Goal: Task Accomplishment & Management: Manage account settings

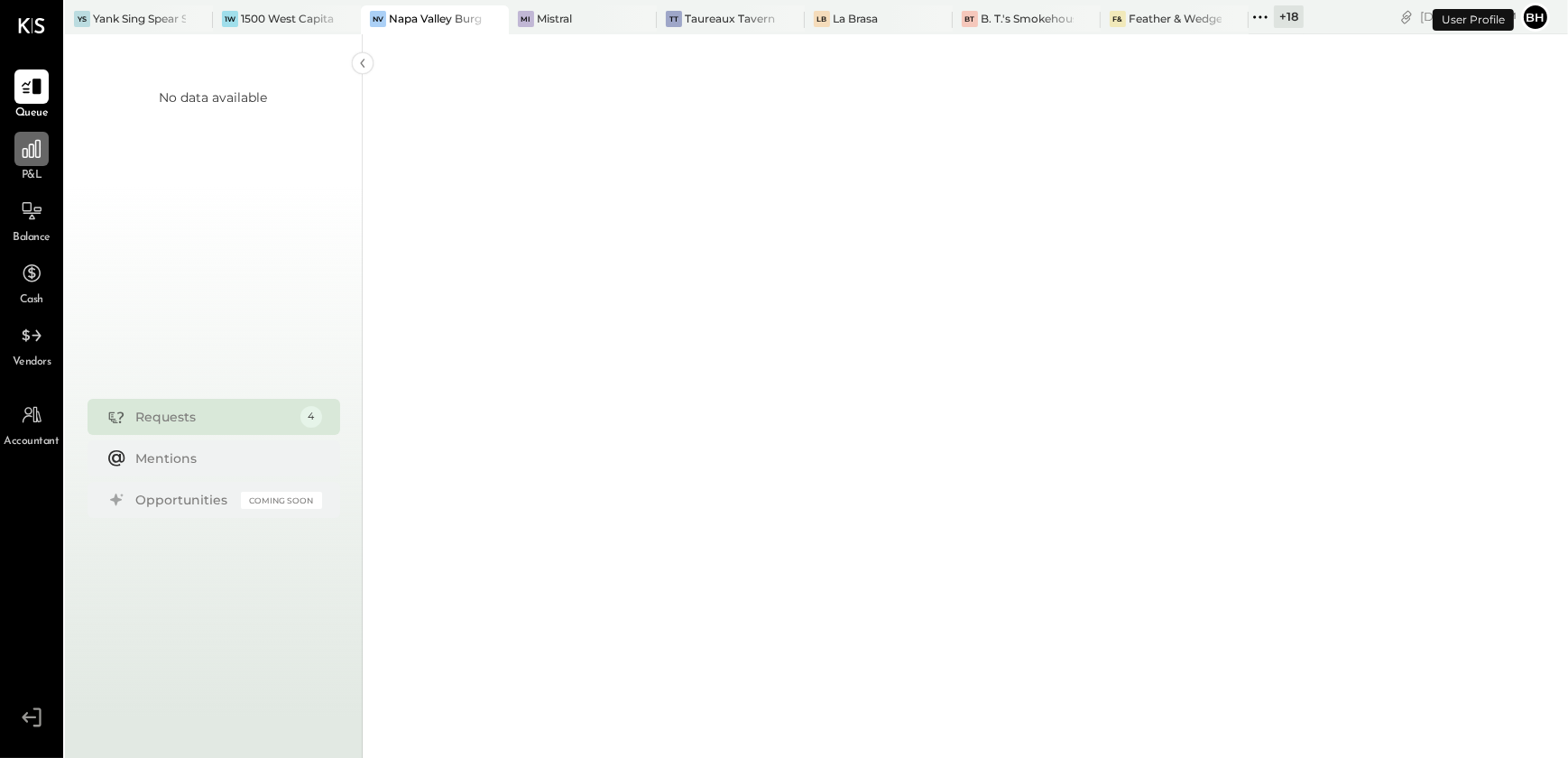
click at [41, 154] on icon at bounding box center [31, 148] width 24 height 24
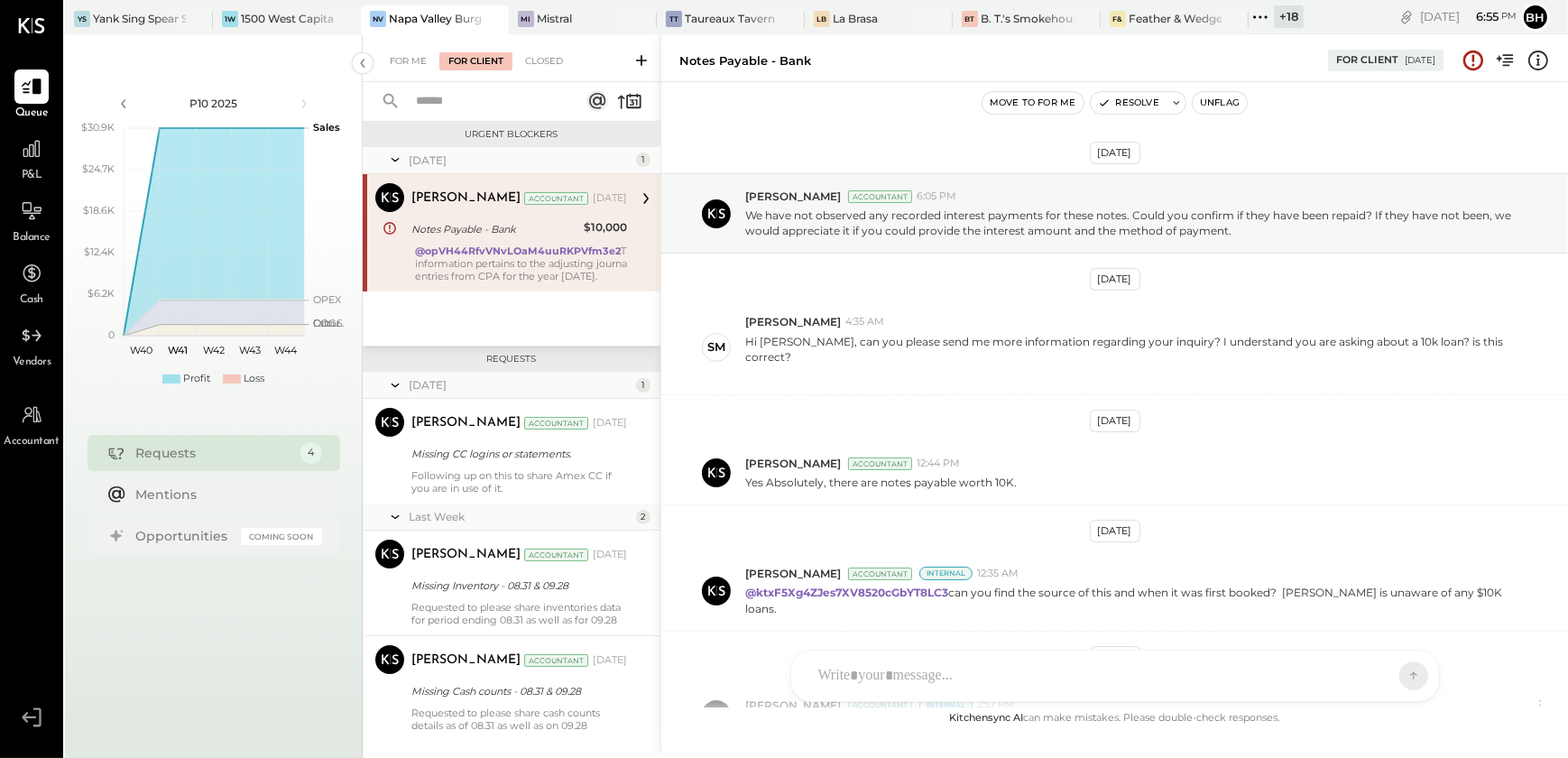
scroll to position [147, 0]
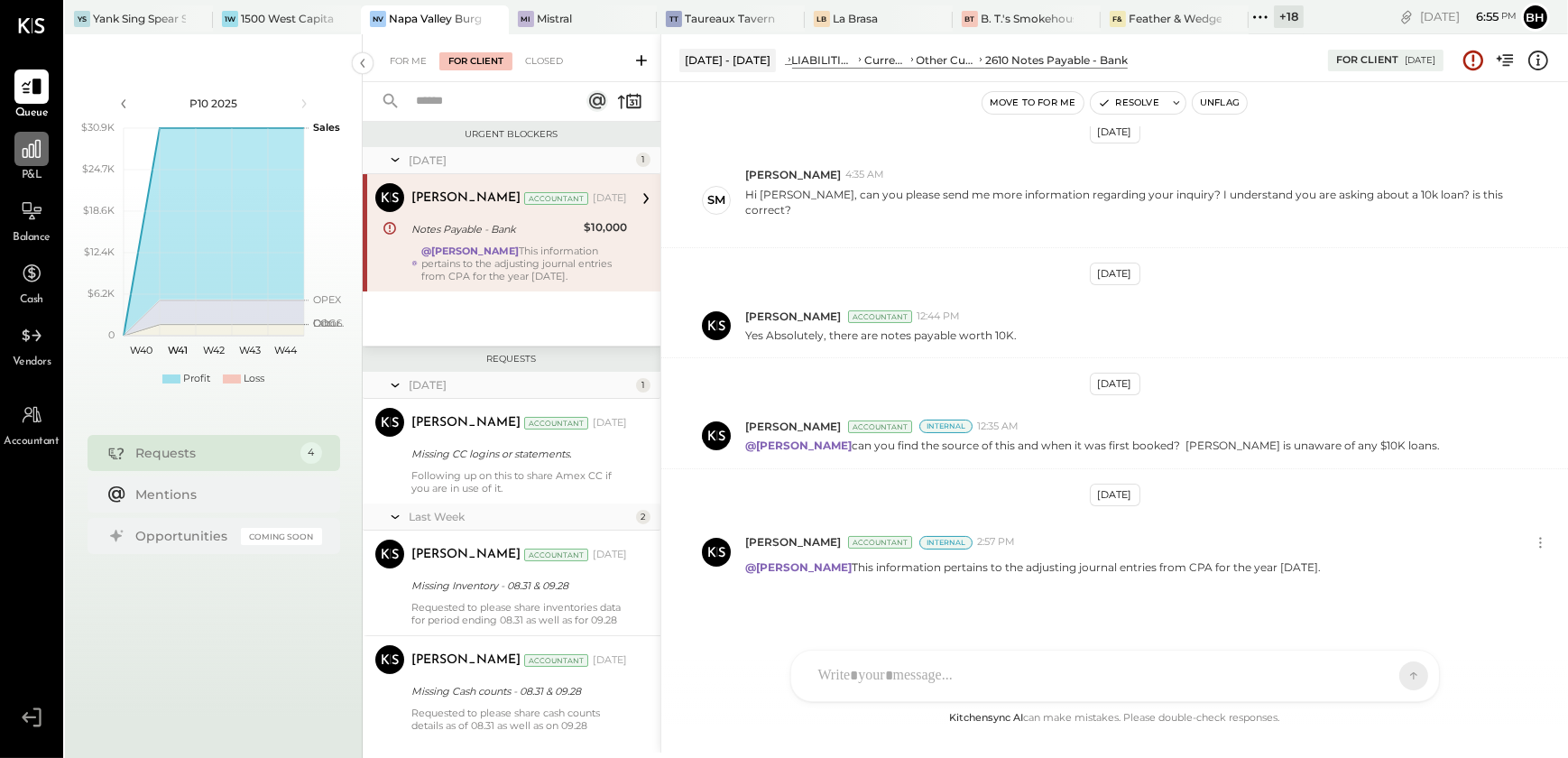
click at [17, 161] on div at bounding box center [31, 148] width 34 height 34
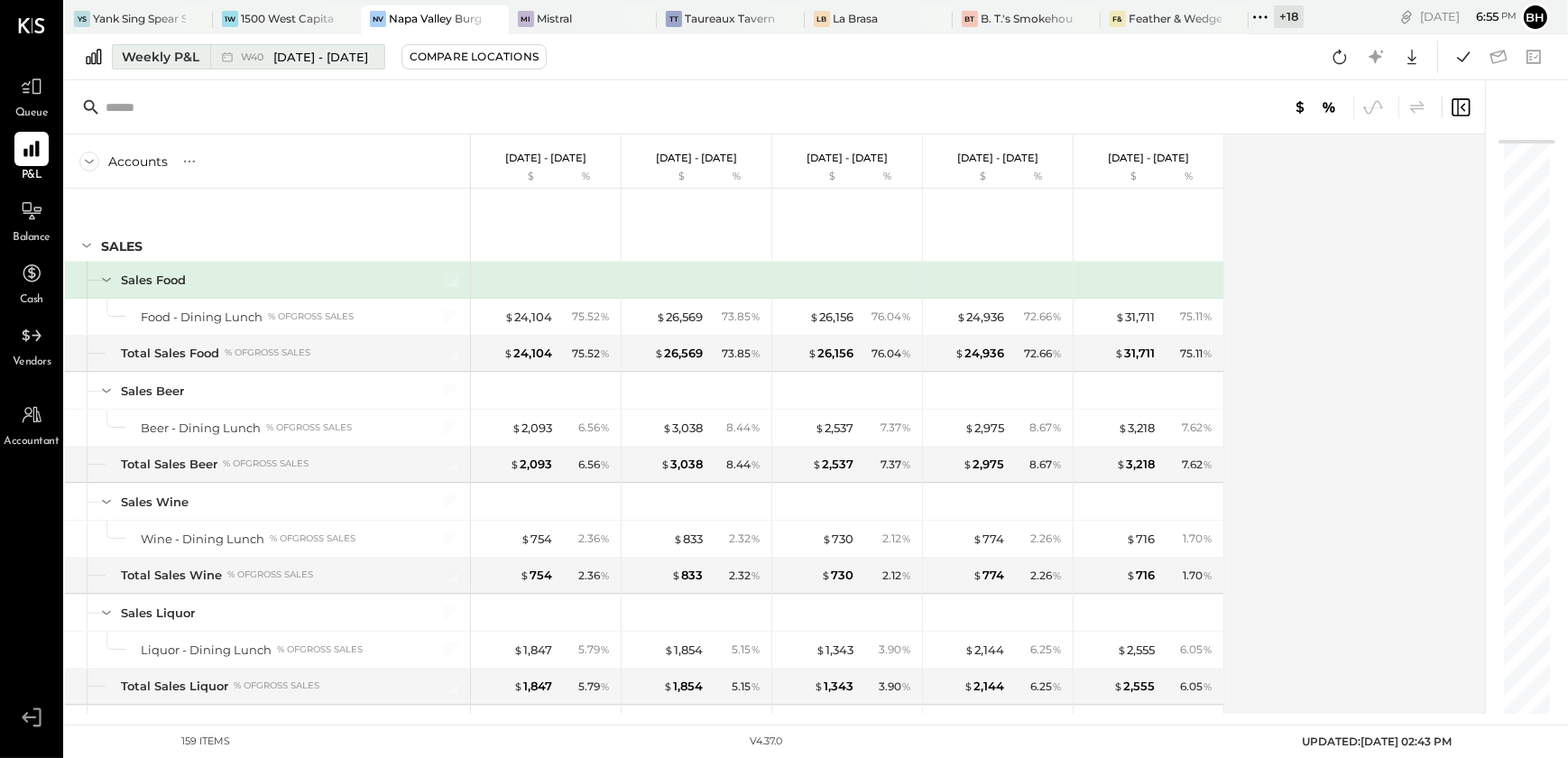
click at [162, 63] on div "Weekly P&L" at bounding box center [161, 57] width 77 height 18
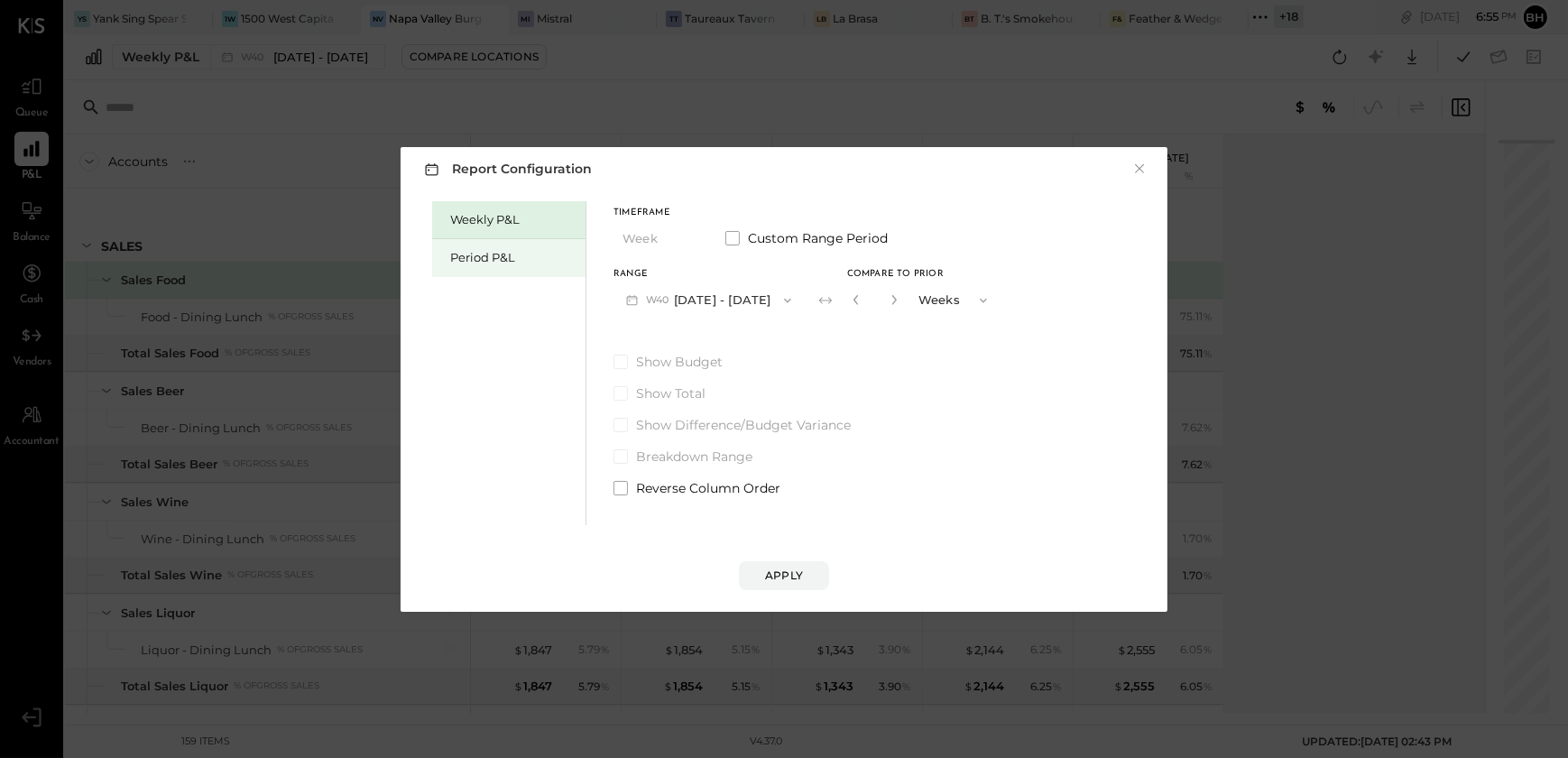
click at [478, 264] on div "Period P&L" at bounding box center [514, 258] width 127 height 17
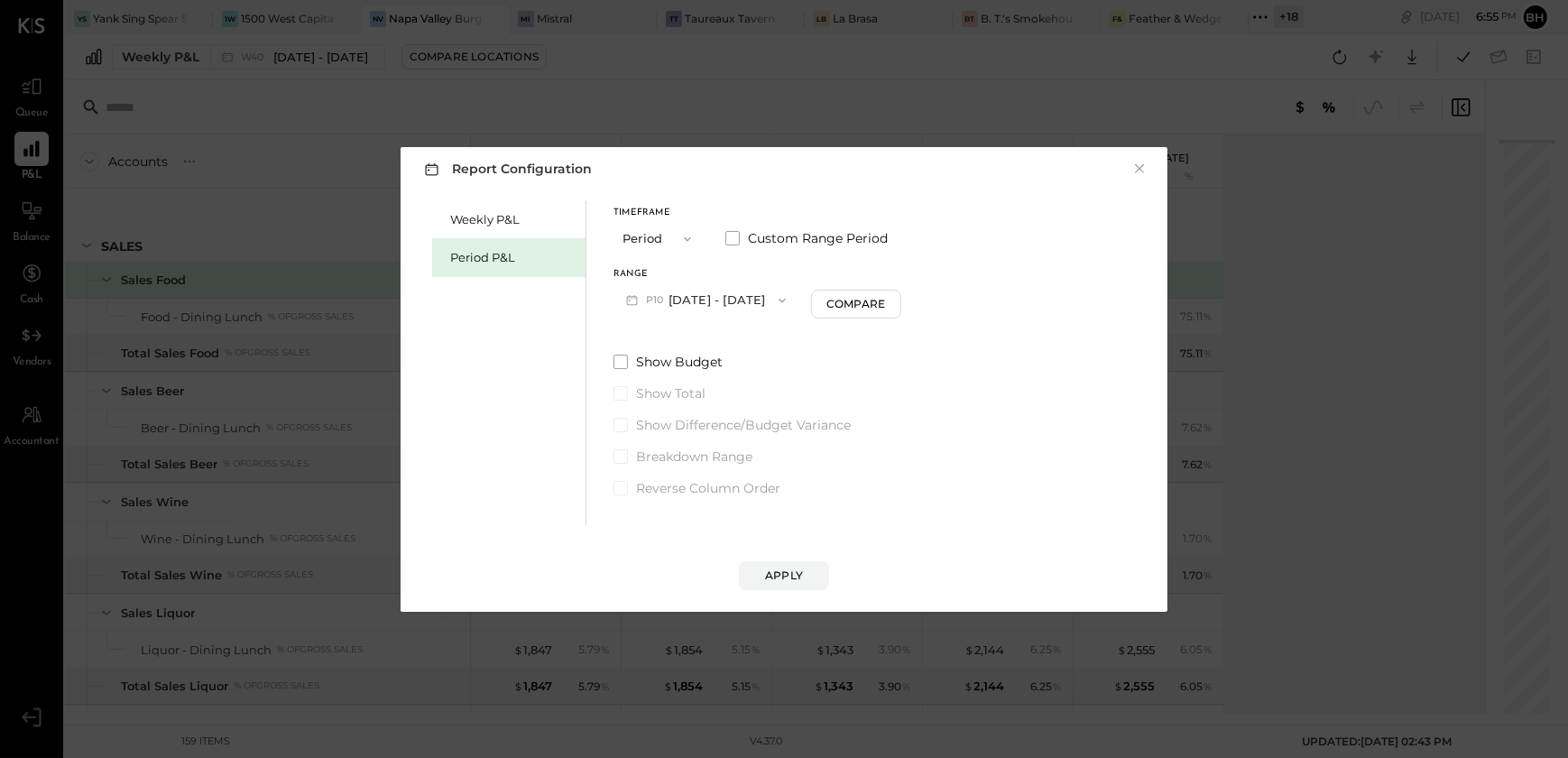
click at [751, 286] on button "P10 Sep 29 - Nov 2, 2025" at bounding box center [707, 300] width 185 height 33
click at [719, 298] on button "P10 Sep 29 - Nov 2, 2025" at bounding box center [707, 300] width 185 height 33
click at [708, 344] on span "Sep 1 - 28, 2025" at bounding box center [699, 340] width 86 height 15
click at [797, 577] on div "Apply" at bounding box center [784, 576] width 38 height 15
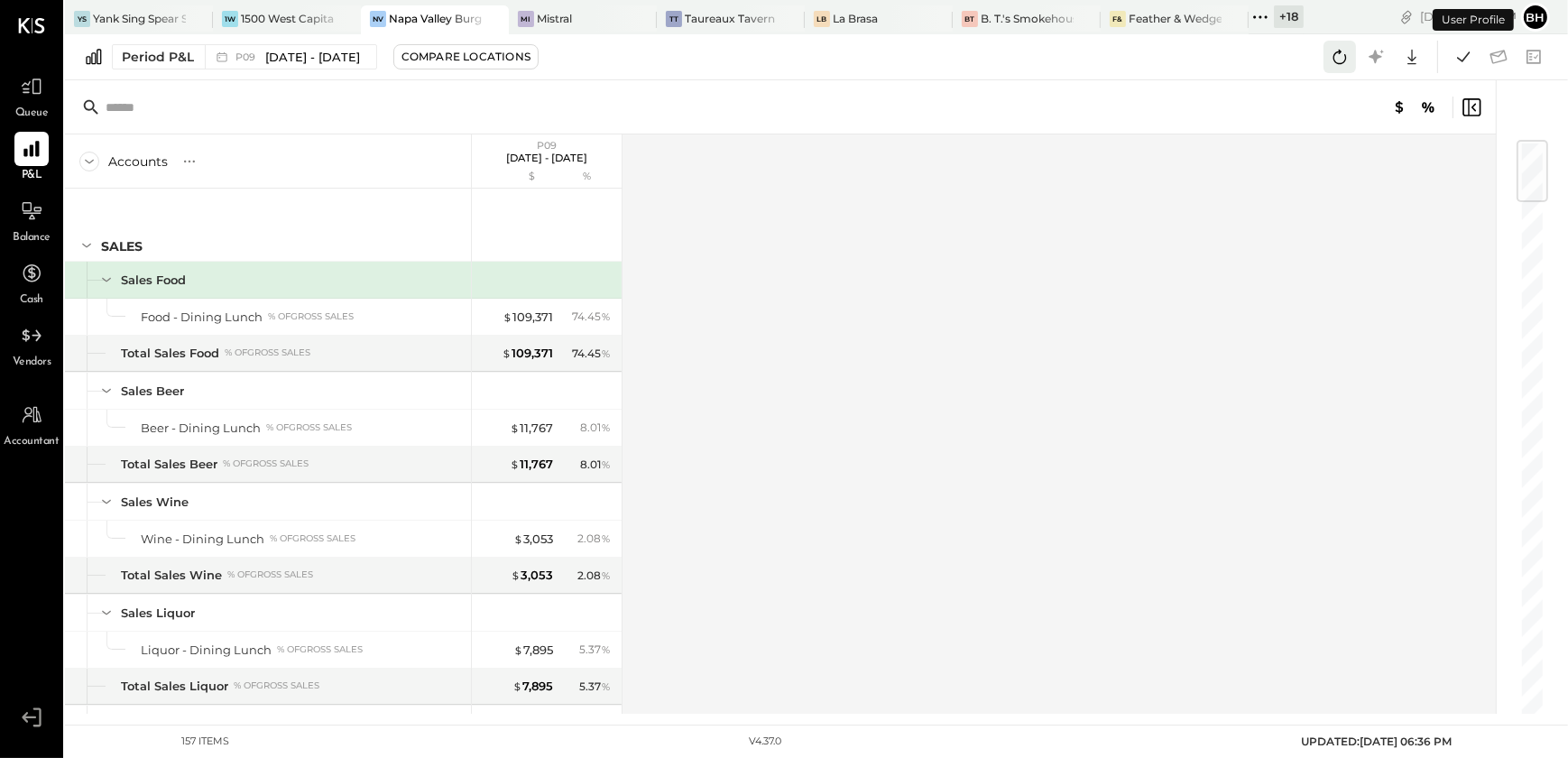
click at [1338, 61] on icon at bounding box center [1339, 57] width 24 height 24
click at [1462, 58] on icon at bounding box center [1463, 57] width 24 height 24
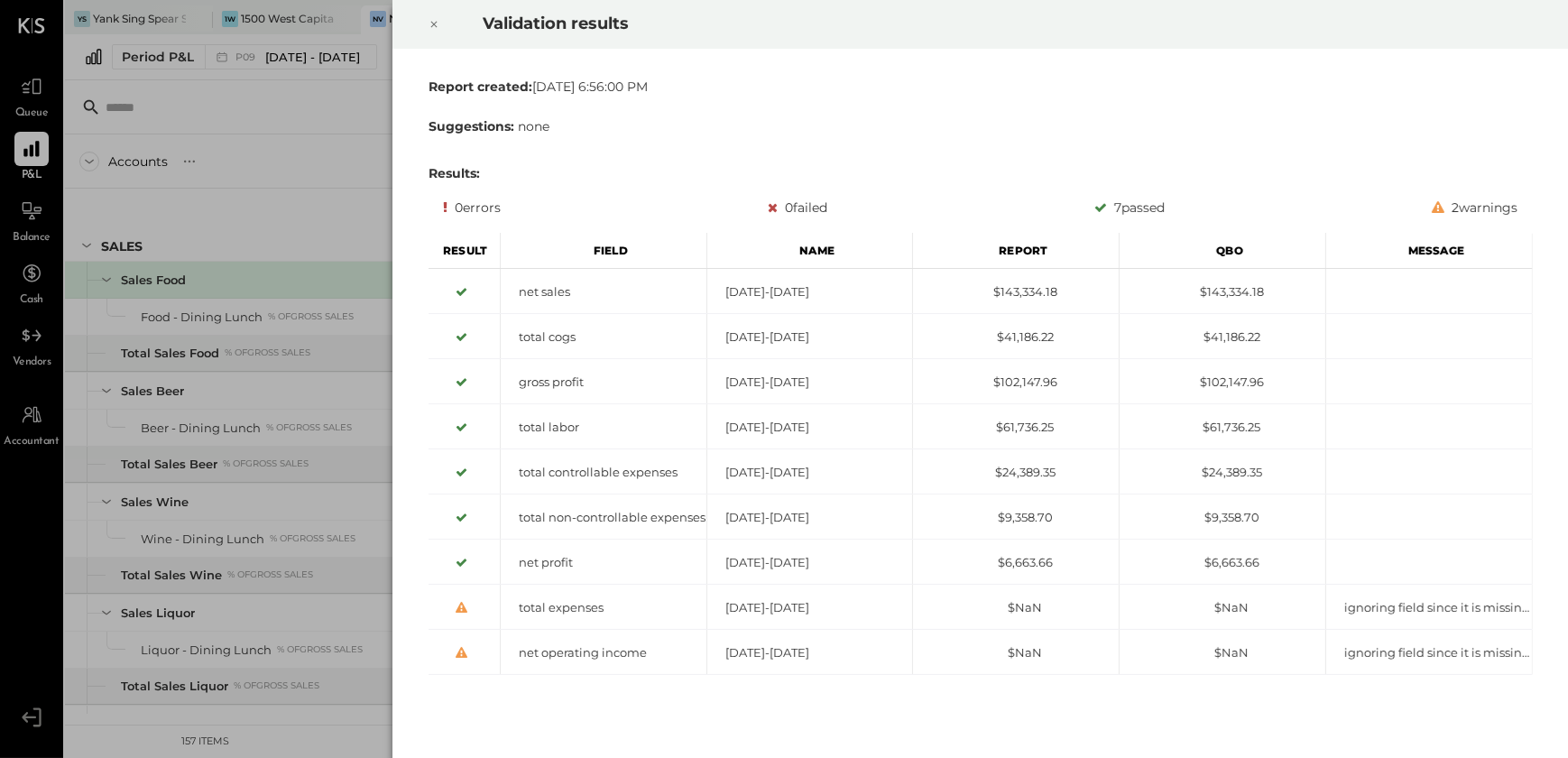
click at [434, 23] on icon at bounding box center [434, 24] width 10 height 22
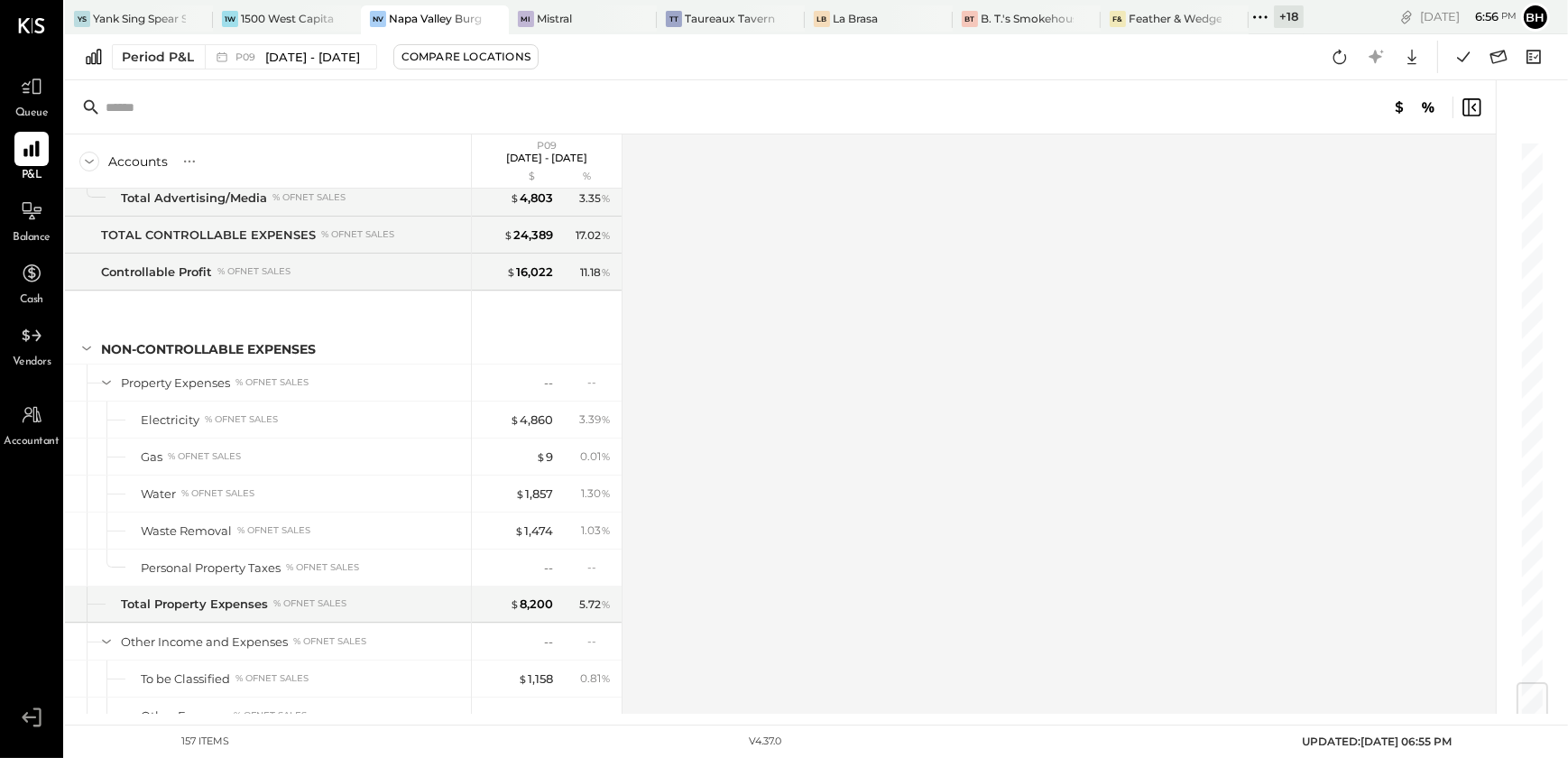
scroll to position [4609, 0]
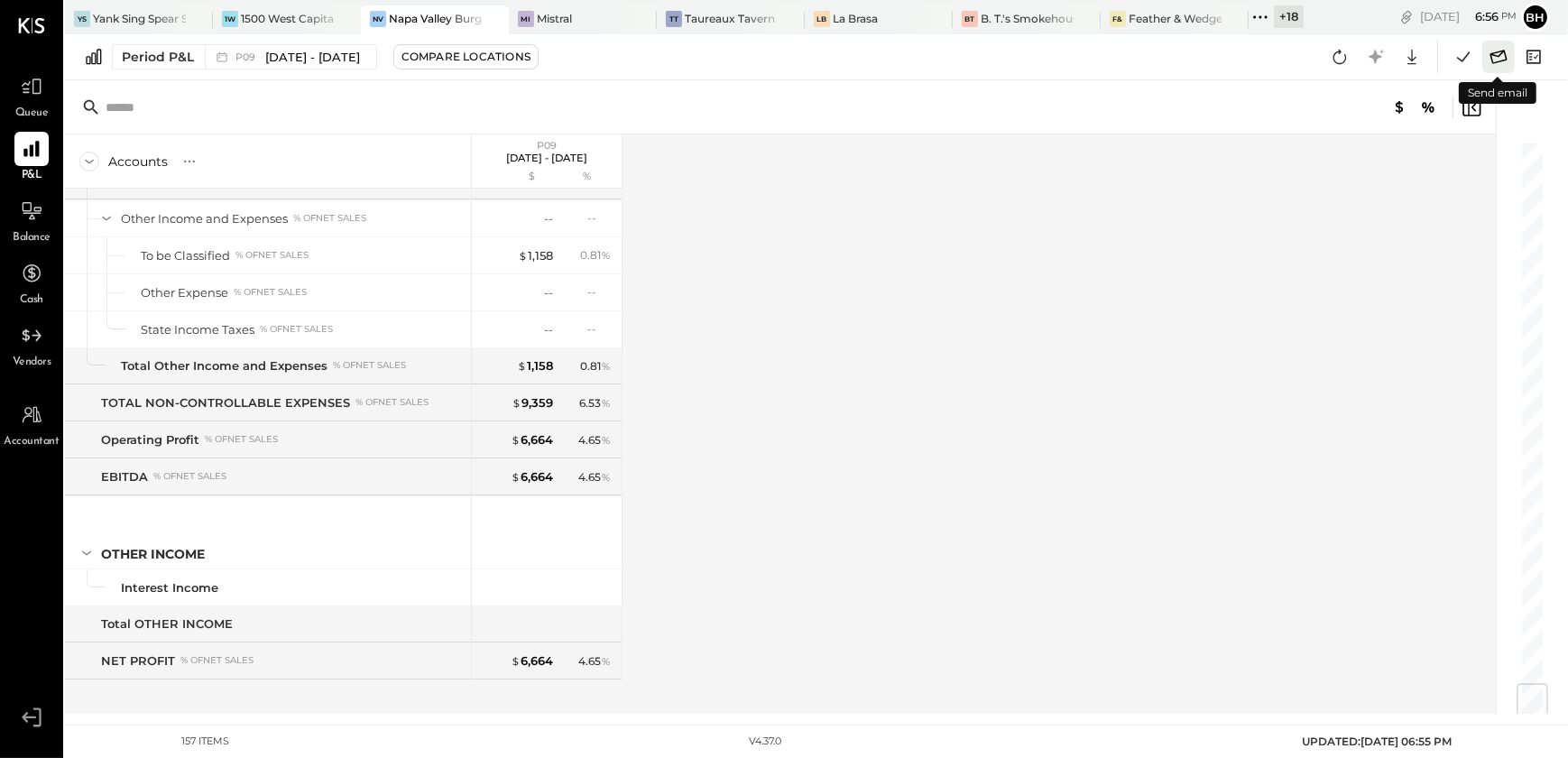
click at [1494, 58] on icon at bounding box center [1498, 57] width 24 height 24
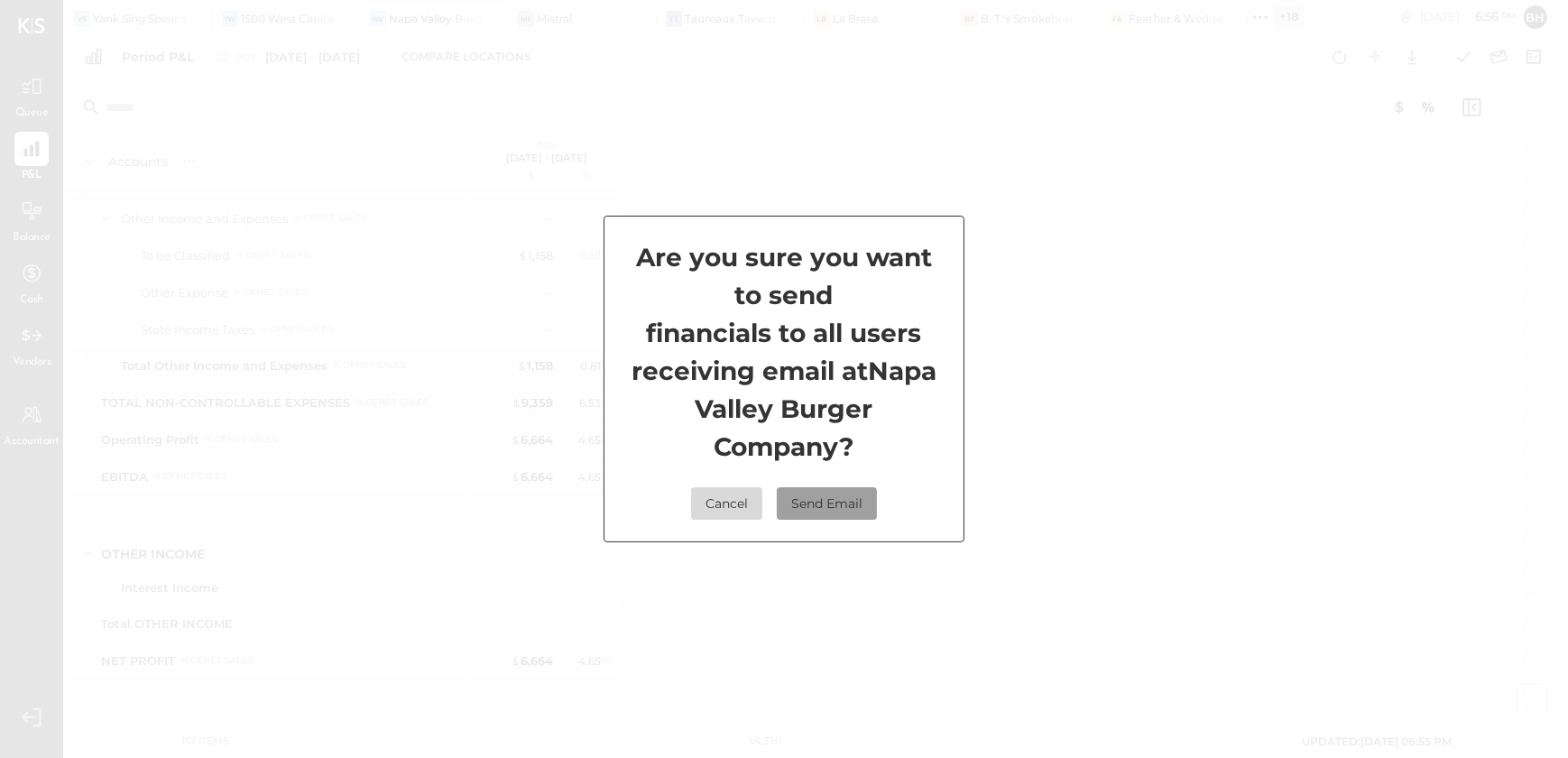
click at [804, 510] on button "Send Email" at bounding box center [827, 504] width 100 height 32
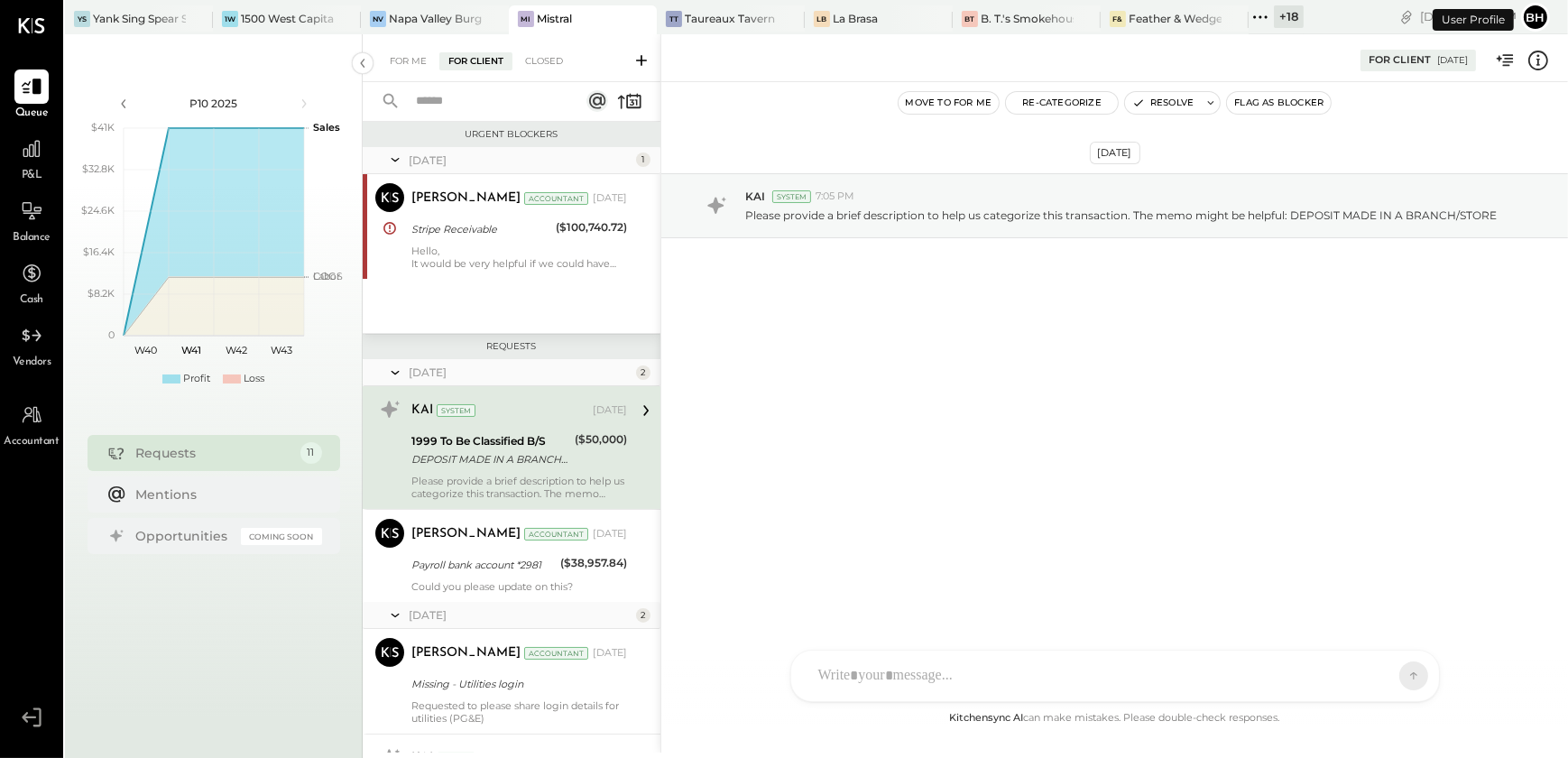
scroll to position [8, 0]
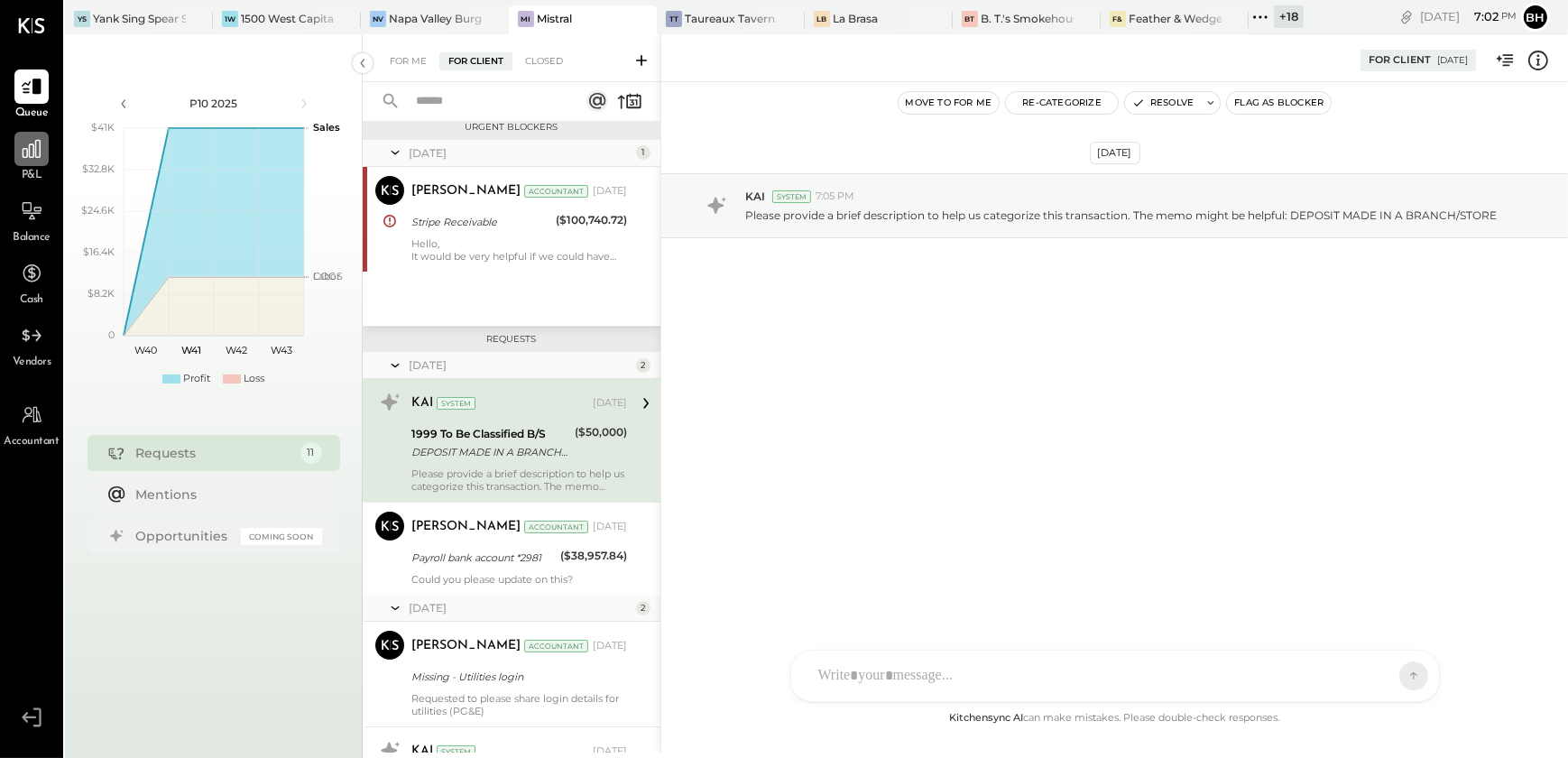
click at [38, 165] on div at bounding box center [31, 148] width 34 height 34
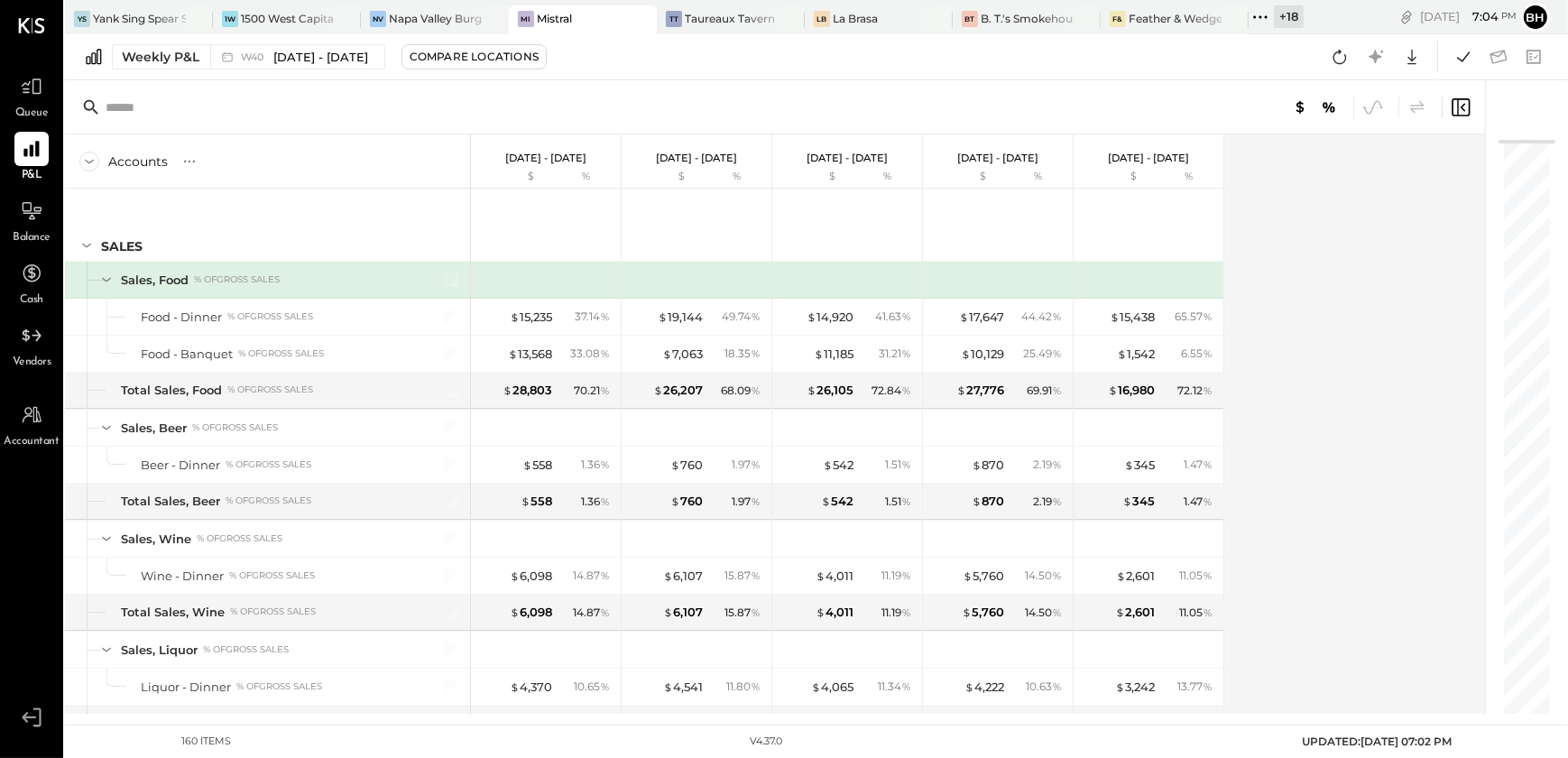
click at [1270, 526] on div "Accounts S % GL [DATE] - [DATE] $ % [DATE] - [DATE] $ % [DATE] - [DATE] $ % [DA…" at bounding box center [776, 423] width 1423 height 579
click at [172, 57] on div "Weekly P&L" at bounding box center [161, 57] width 77 height 18
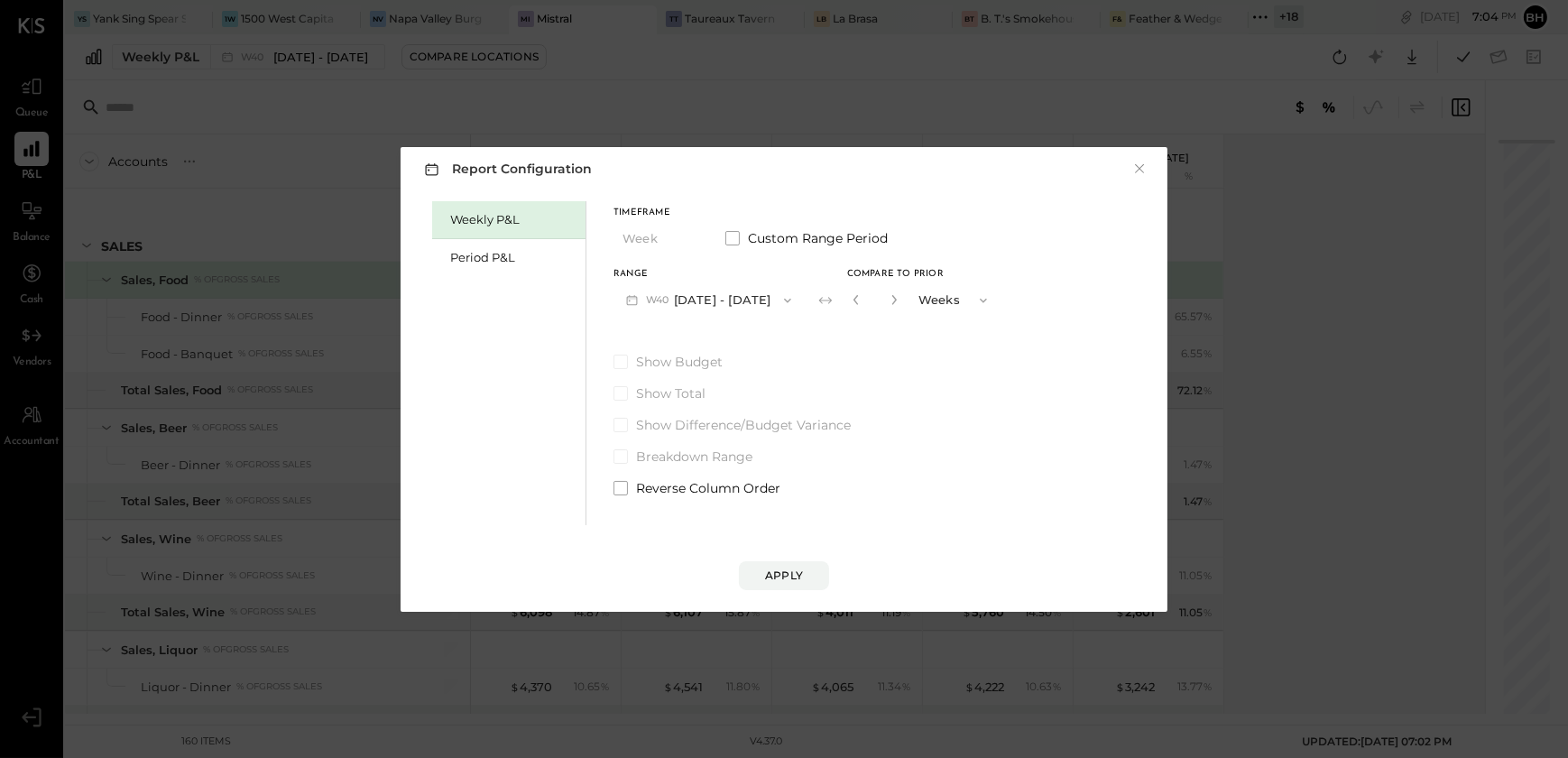
drag, startPoint x: 475, startPoint y: 252, endPoint x: 440, endPoint y: 336, distance: 91.0
click at [475, 252] on div "Period P&L" at bounding box center [514, 258] width 127 height 17
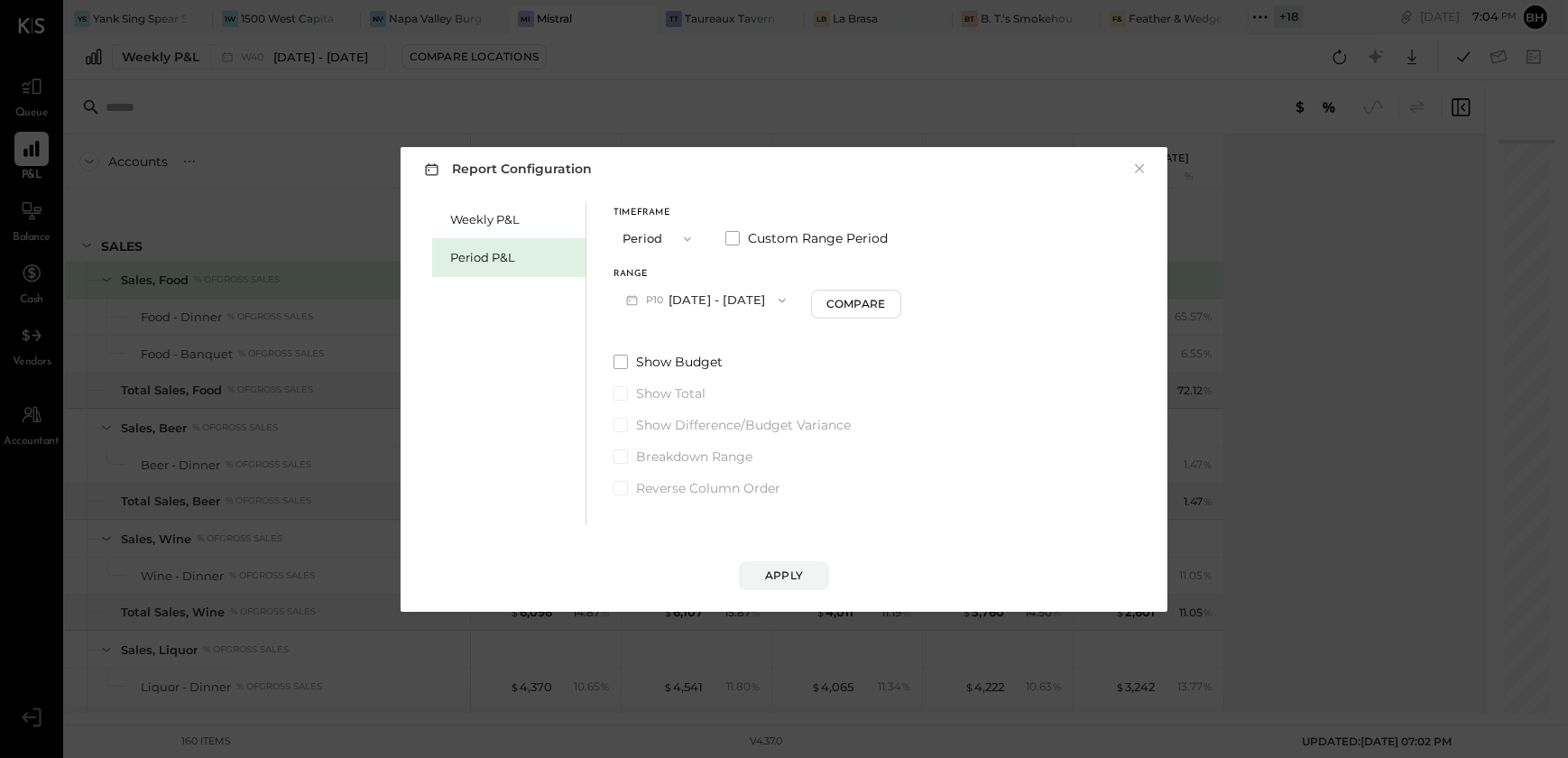
click at [738, 301] on button "P10 [DATE] - [DATE]" at bounding box center [707, 300] width 185 height 33
click at [721, 349] on div "P09 [DATE] - [DATE]" at bounding box center [718, 341] width 206 height 38
click at [780, 581] on div "Apply" at bounding box center [784, 576] width 38 height 15
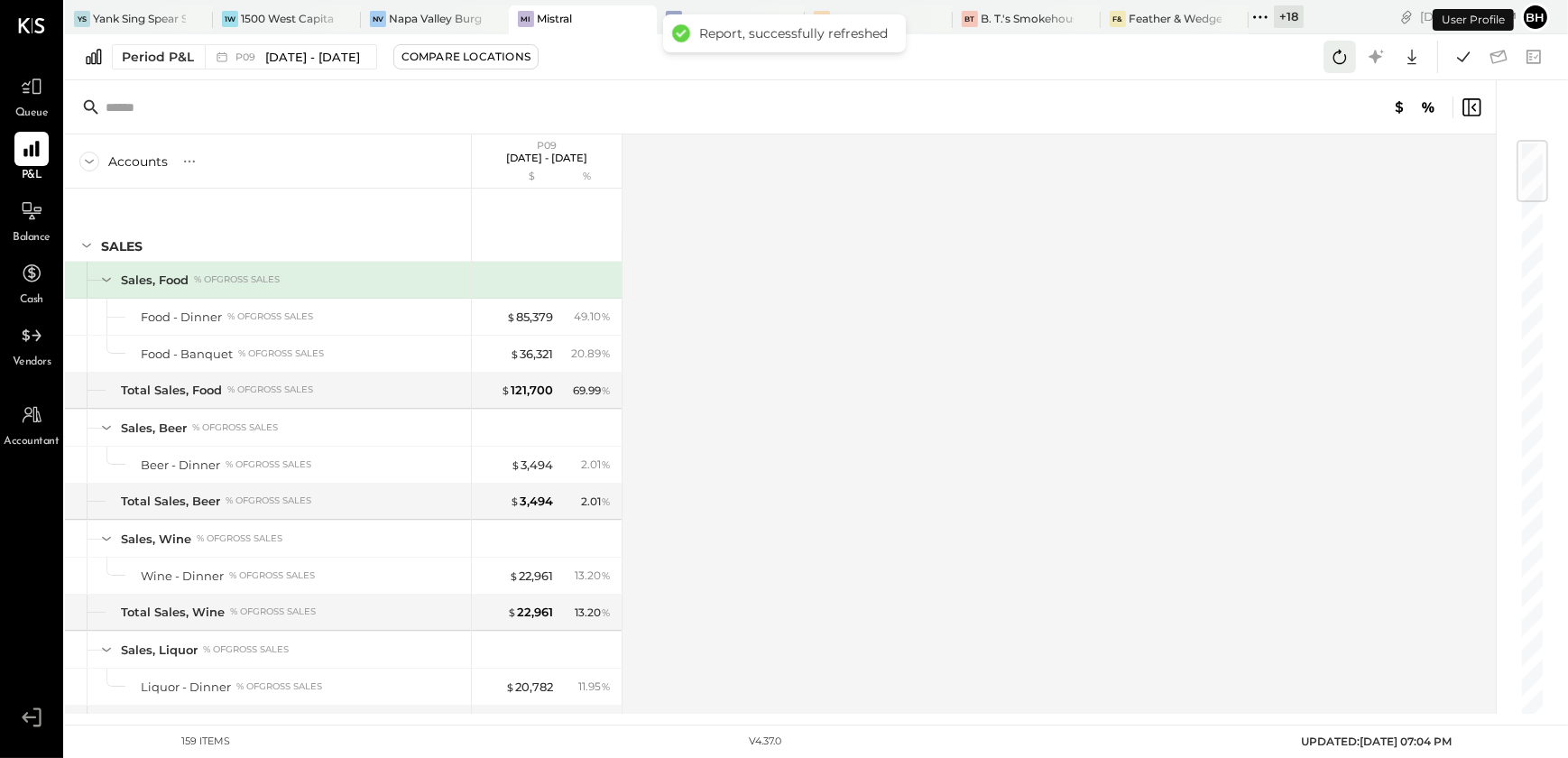
click at [1350, 65] on icon at bounding box center [1339, 57] width 24 height 24
click at [1460, 61] on icon at bounding box center [1463, 57] width 24 height 24
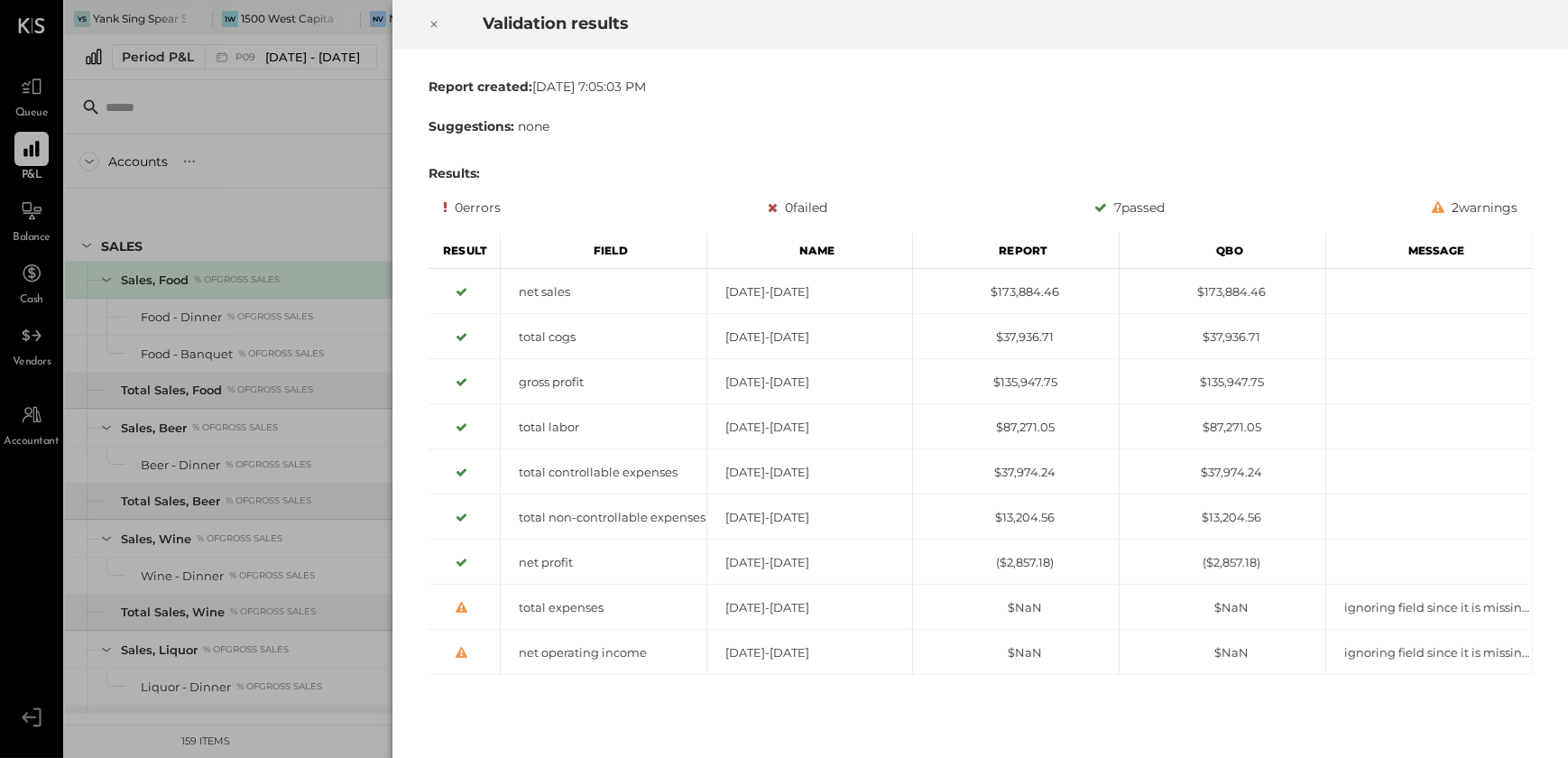
click at [436, 25] on icon at bounding box center [434, 24] width 10 height 22
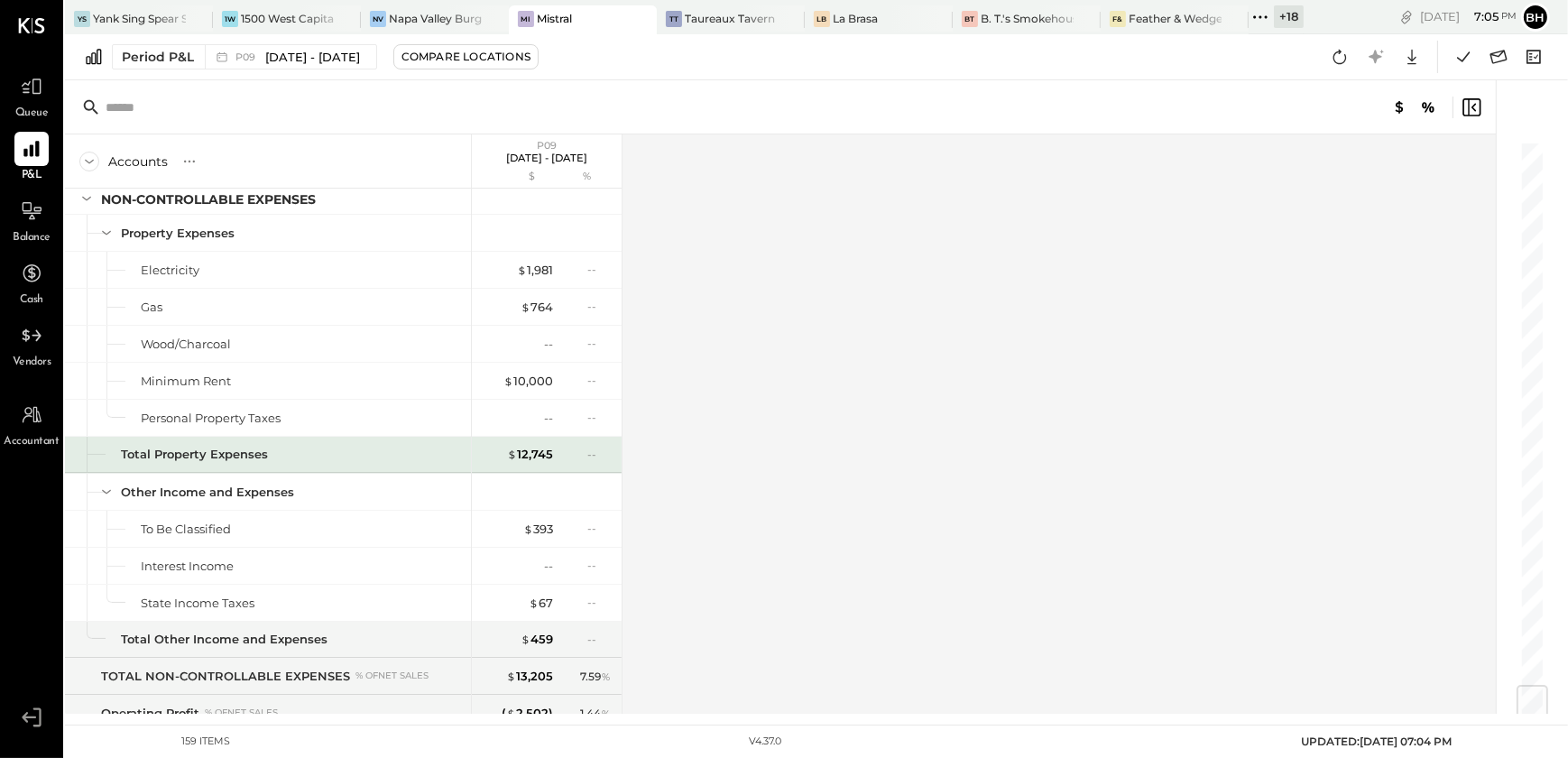
scroll to position [4868, 0]
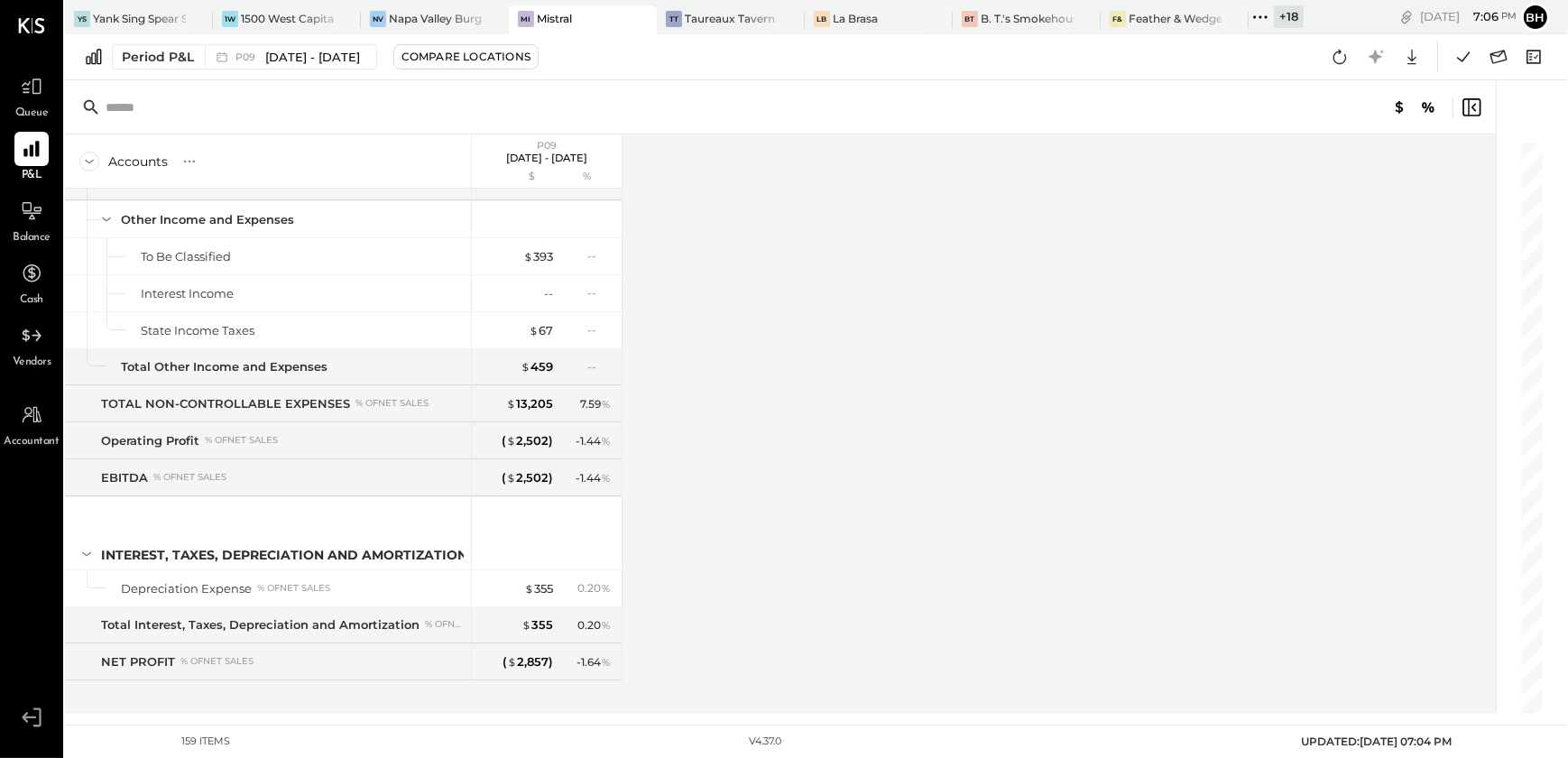
click at [652, 713] on div "Accounts S % GL P09 [DATE] - [DATE] $ % SALES Sales, Food % of GROSS SALES Food…" at bounding box center [782, 423] width 1434 height 579
click at [968, 373] on div "Accounts S % GL P09 [DATE] - [DATE] $ % SALES Sales, Food % of GROSS SALES Food…" at bounding box center [782, 423] width 1434 height 579
click at [23, 414] on icon at bounding box center [31, 415] width 24 height 24
select select "**"
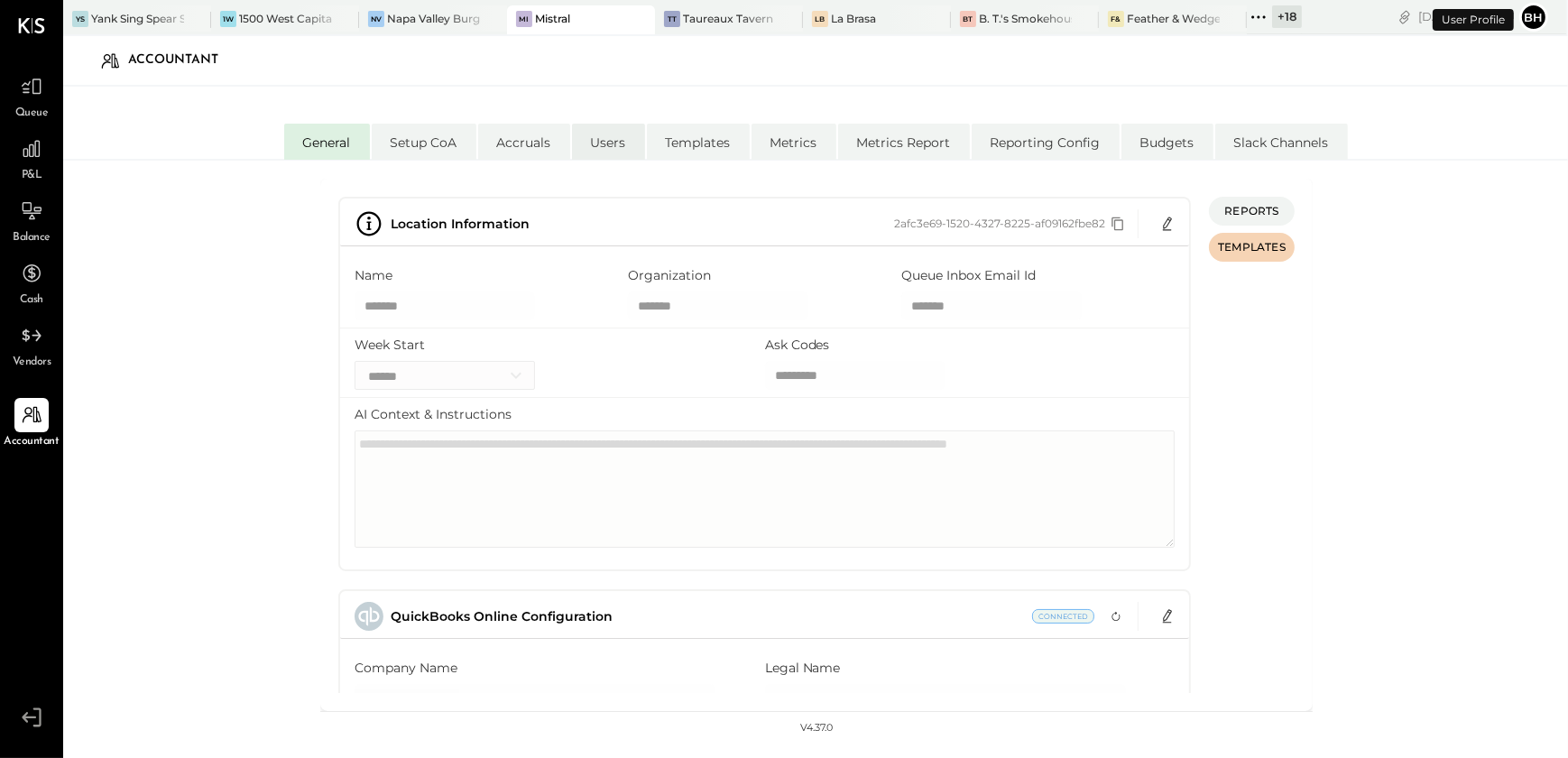
click at [621, 148] on li "Users" at bounding box center [608, 142] width 73 height 36
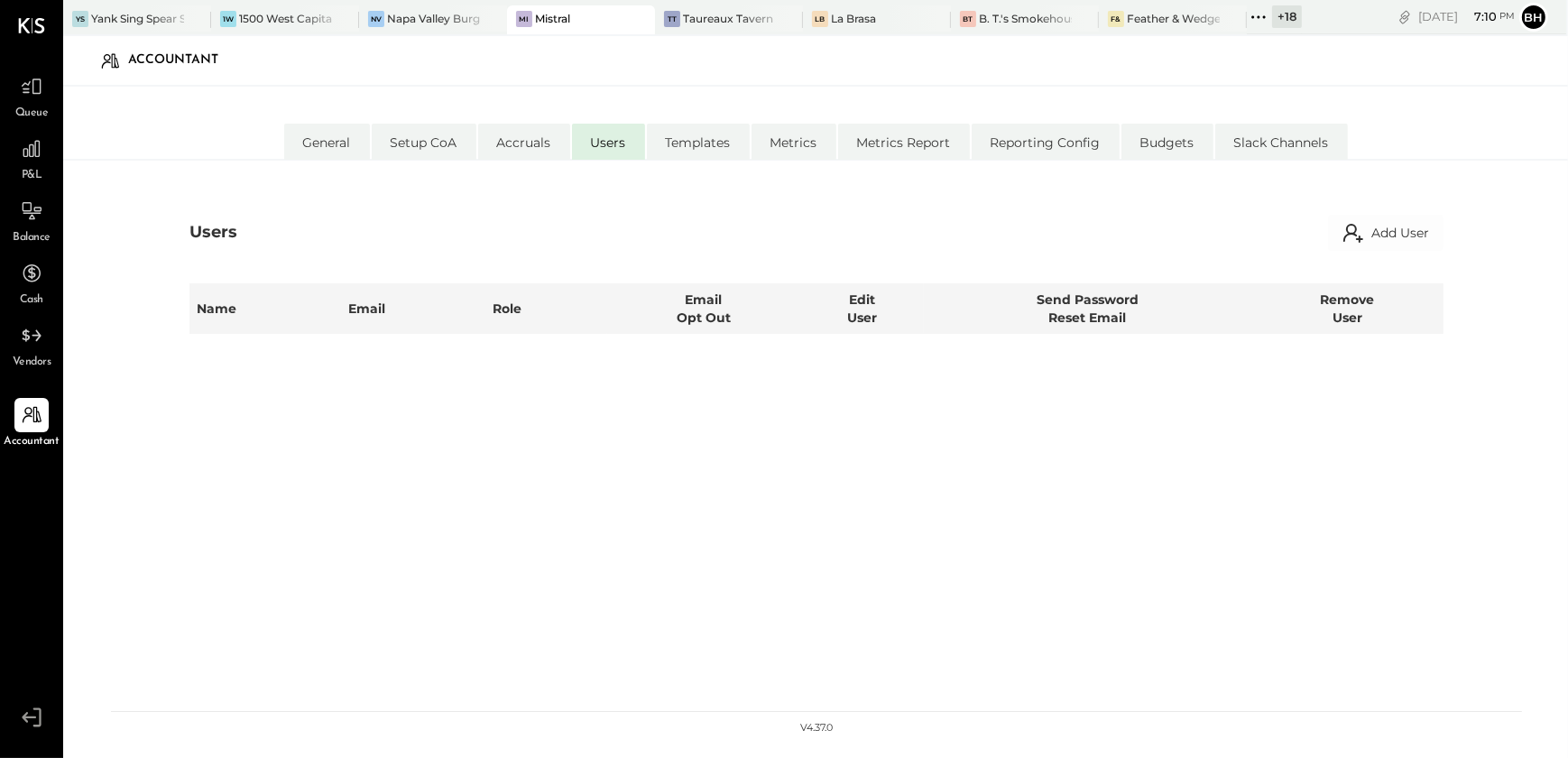
select select "********"
select select "**********"
select select "*****"
select select "**********"
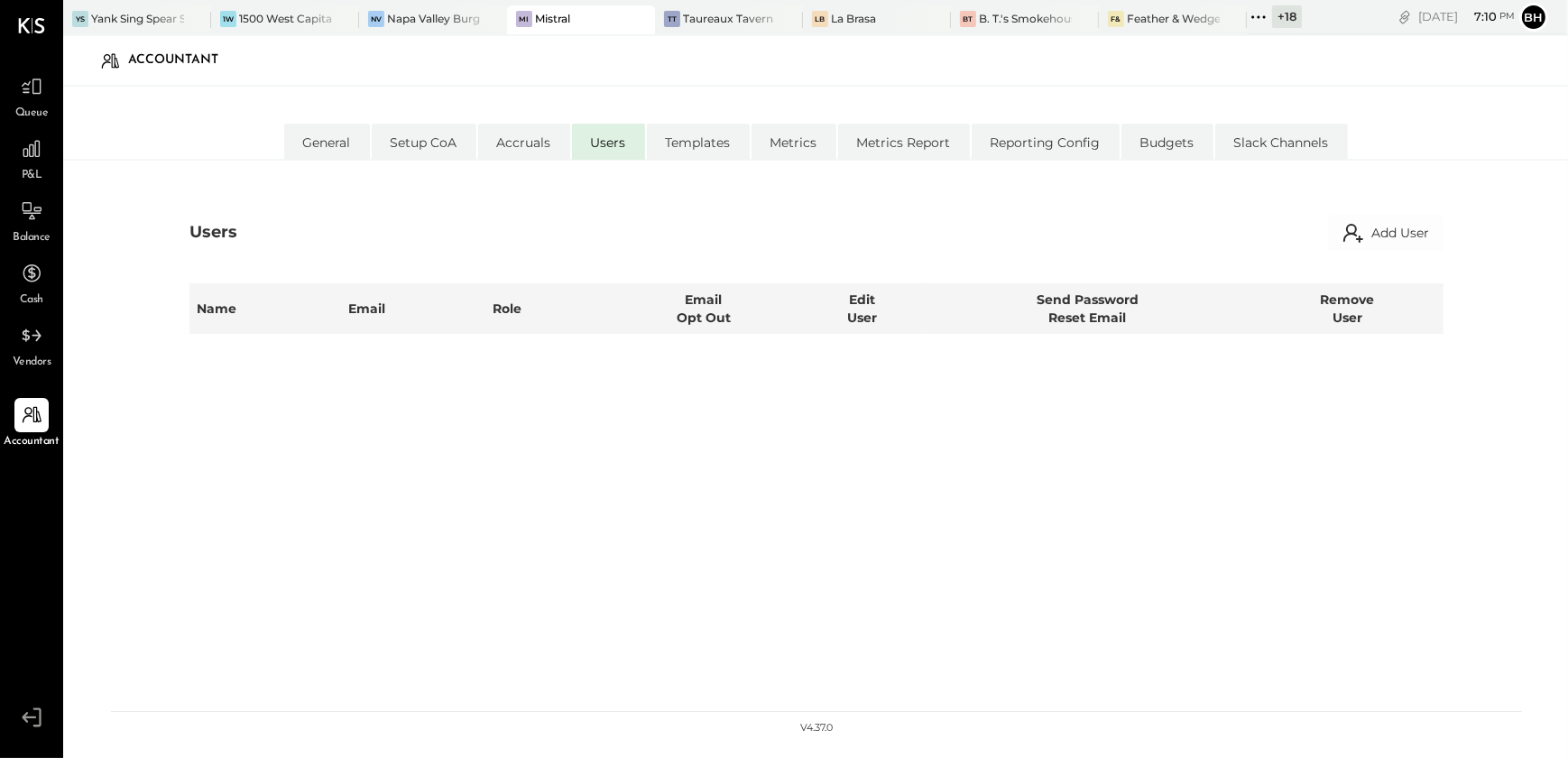
select select "**********"
select select "********"
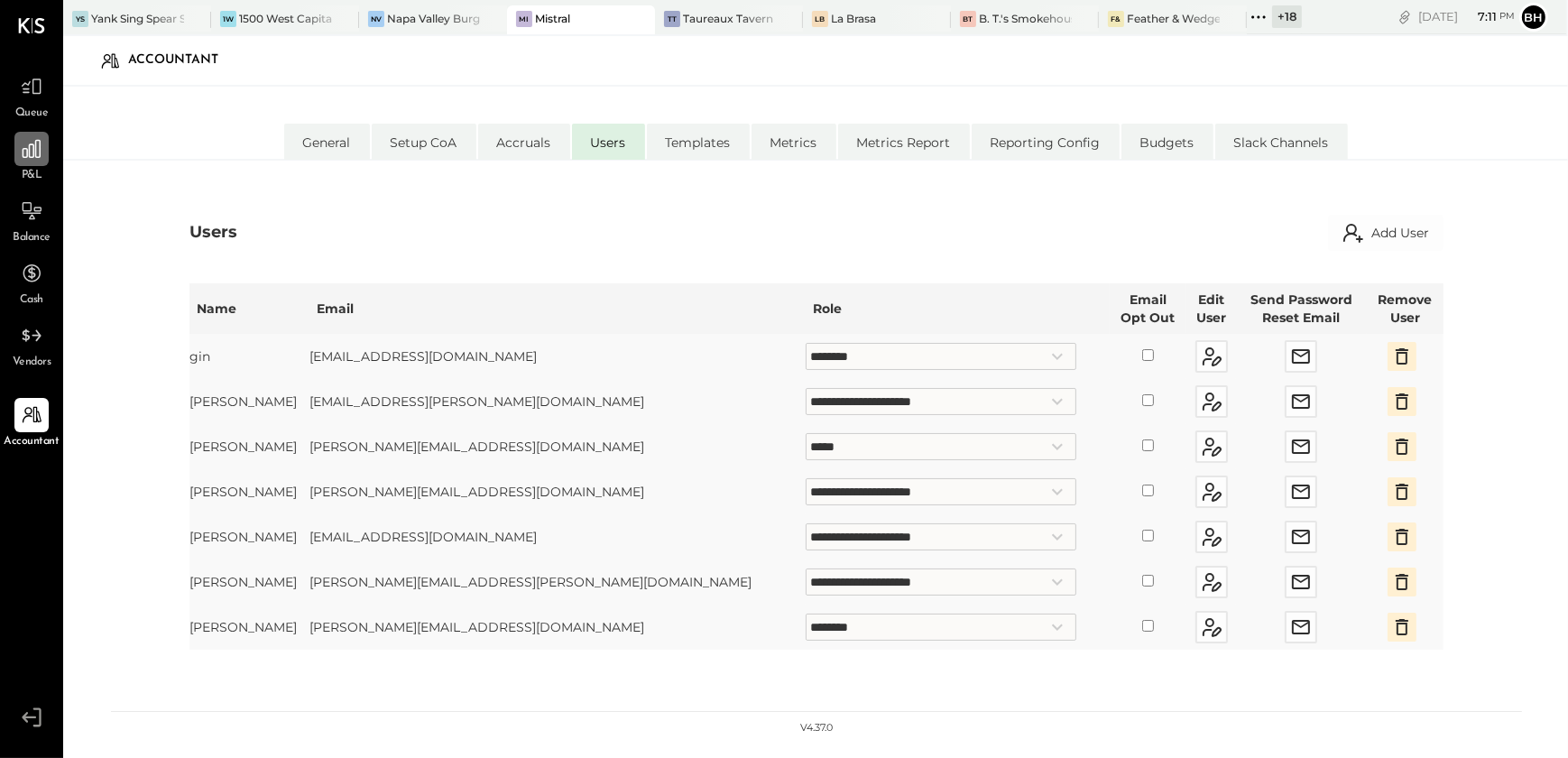
click at [35, 151] on icon at bounding box center [31, 148] width 18 height 18
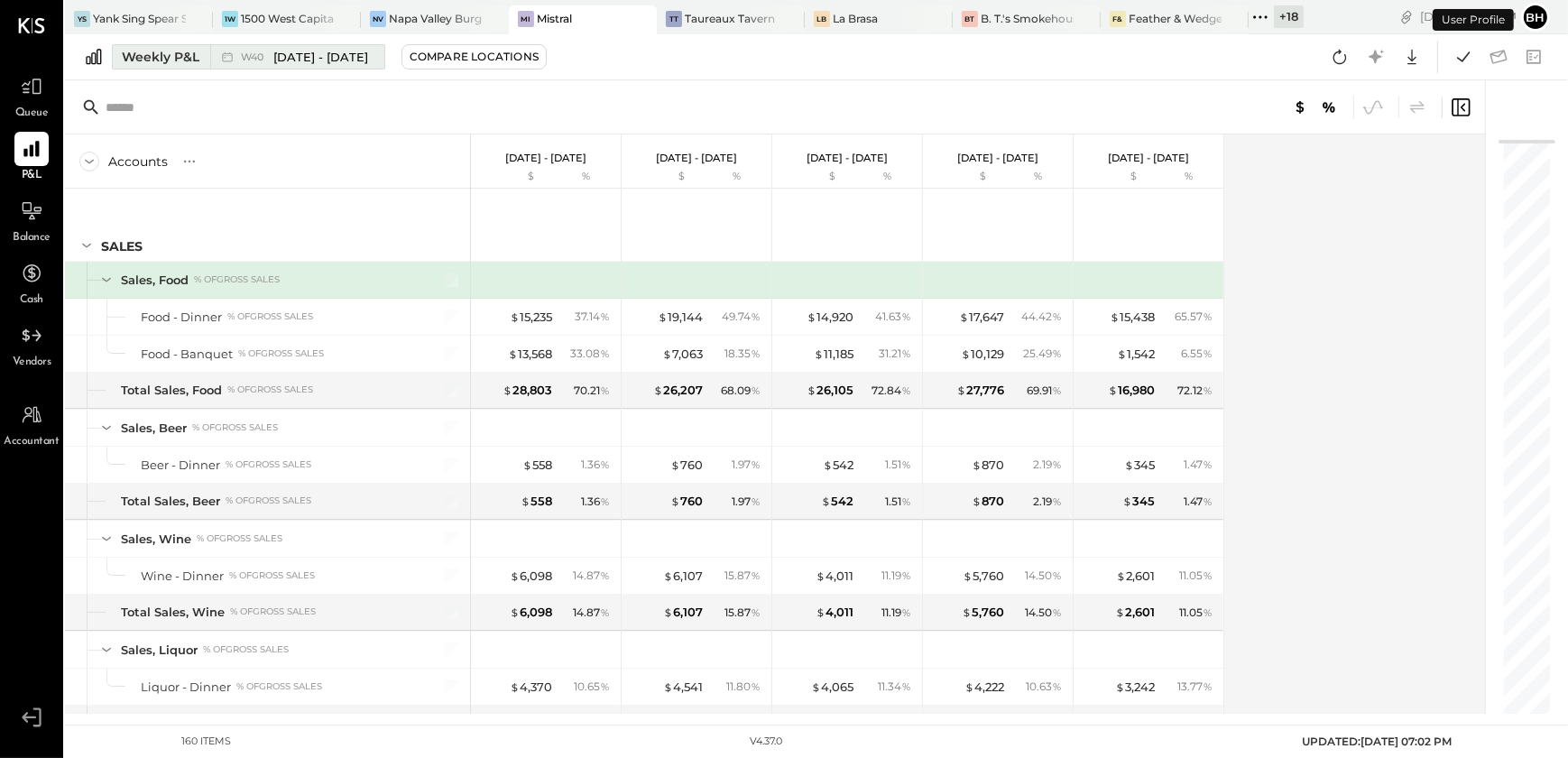
click at [136, 49] on div "Weekly P&L" at bounding box center [161, 57] width 77 height 18
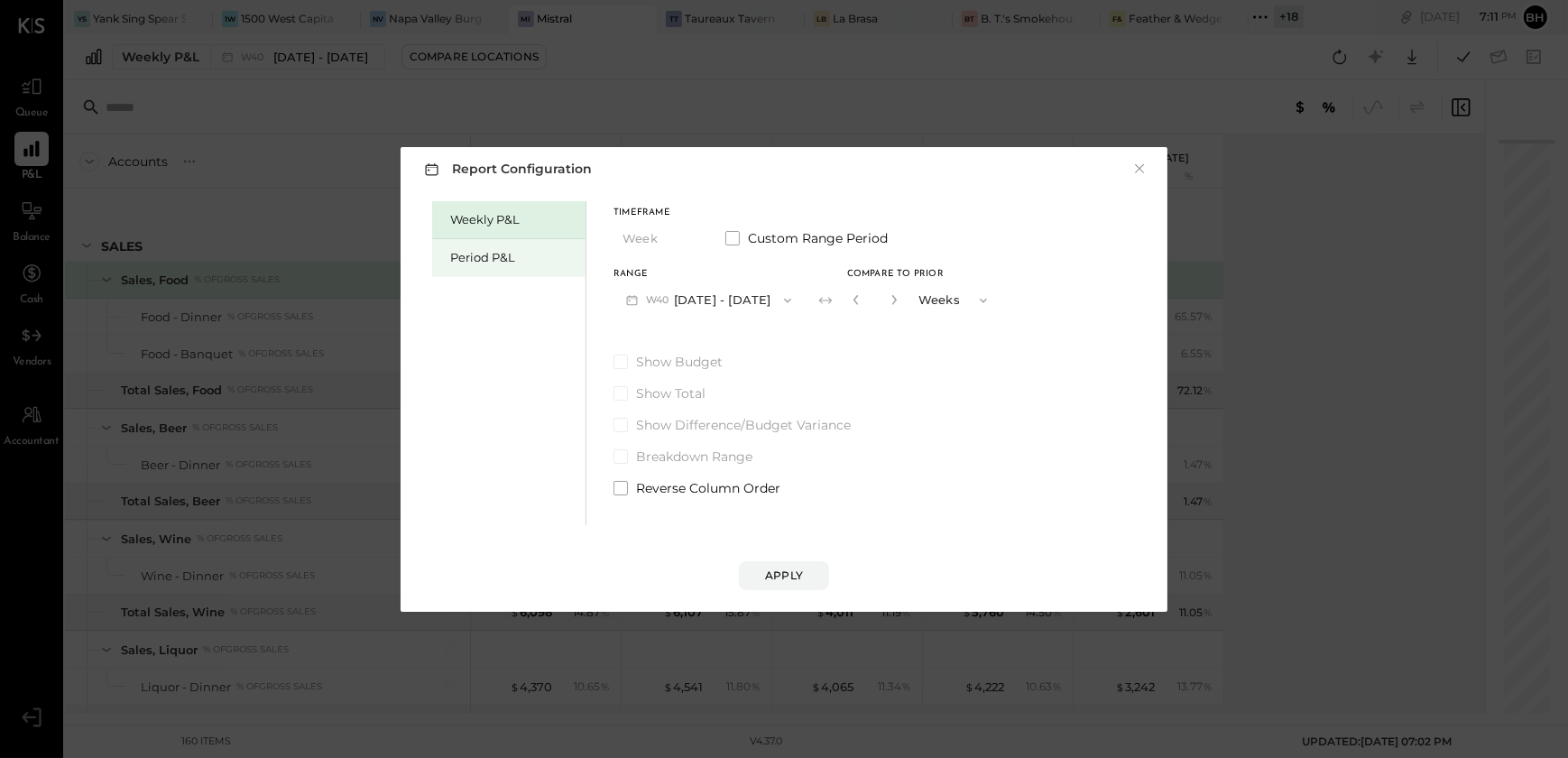
click at [493, 252] on div "Period P&L" at bounding box center [514, 258] width 127 height 17
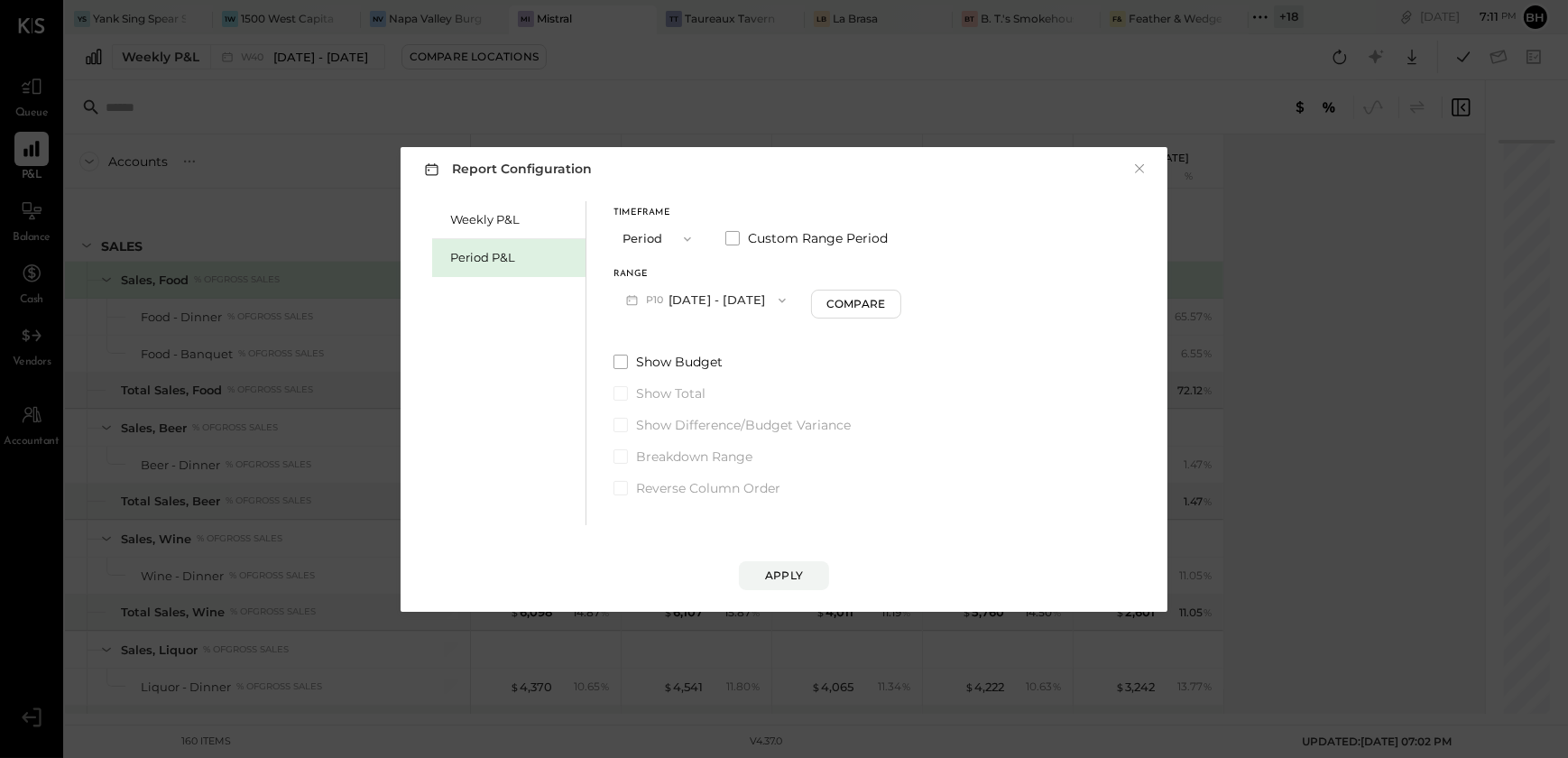
click at [749, 307] on button "P10 [DATE] - [DATE]" at bounding box center [707, 300] width 185 height 33
click at [692, 342] on span "[DATE] - [DATE]" at bounding box center [699, 340] width 86 height 15
click at [793, 568] on div "Apply" at bounding box center [784, 576] width 38 height 15
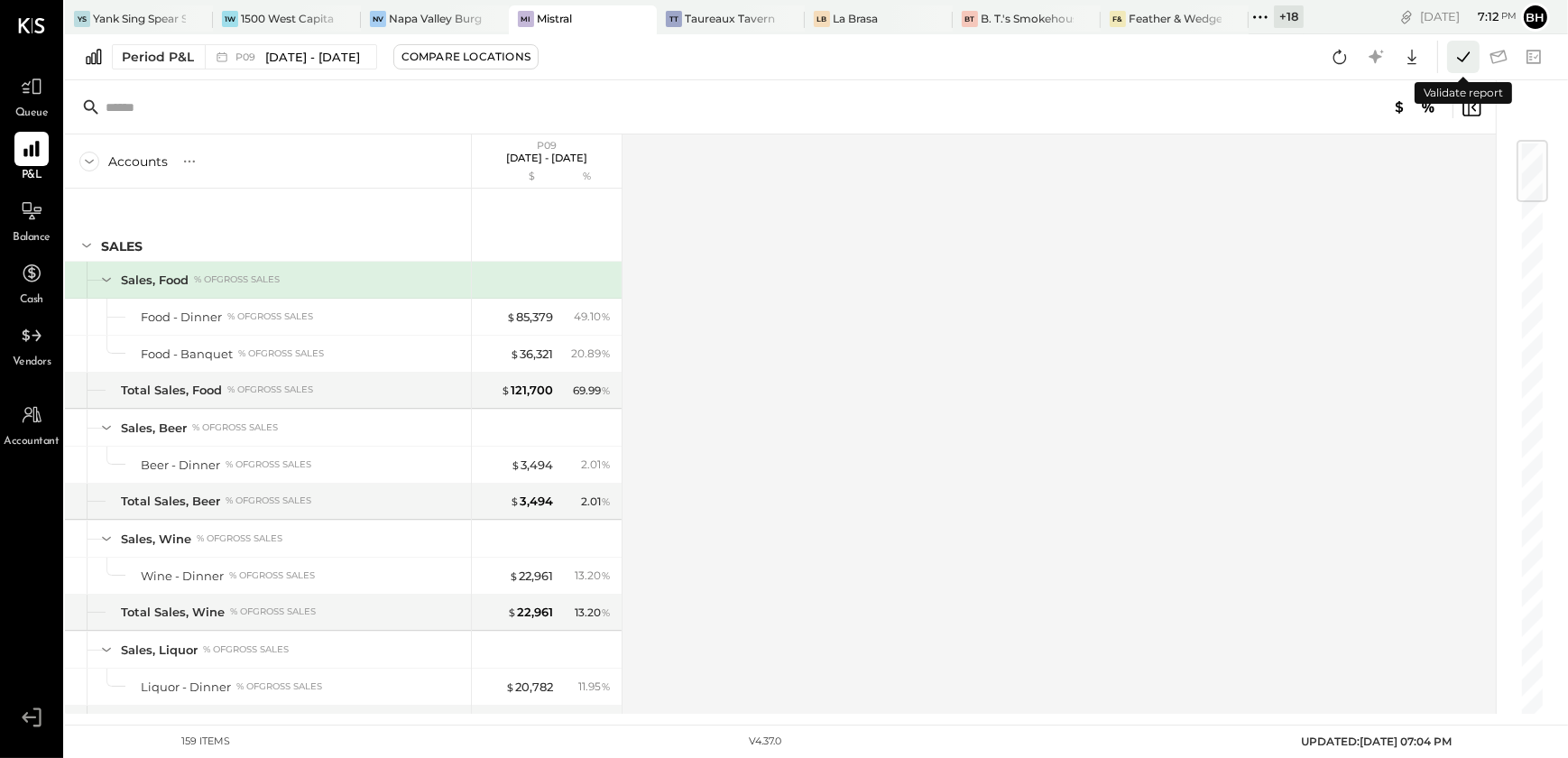
click at [1468, 52] on icon at bounding box center [1463, 57] width 24 height 24
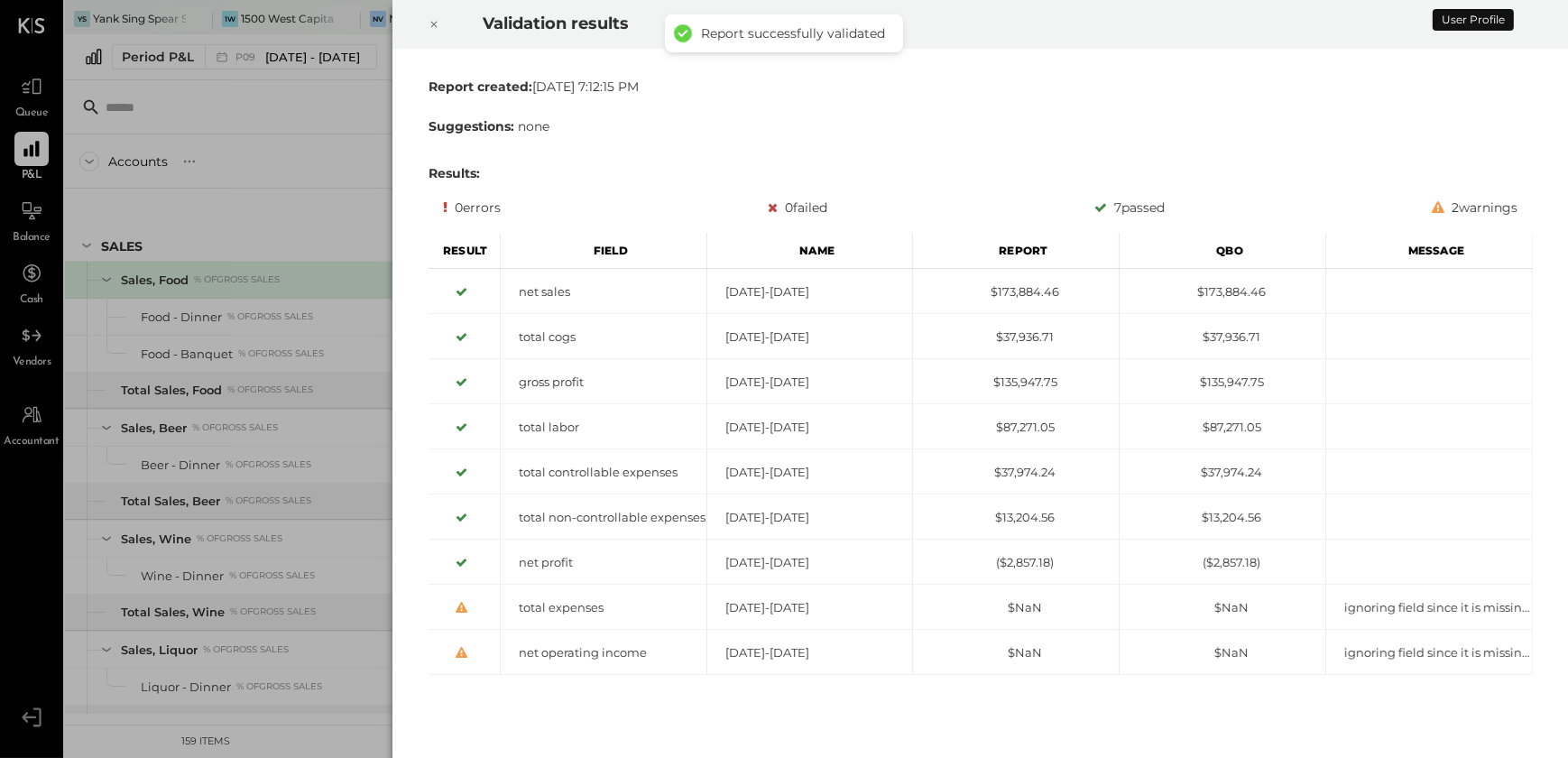
click at [430, 21] on icon at bounding box center [434, 24] width 10 height 22
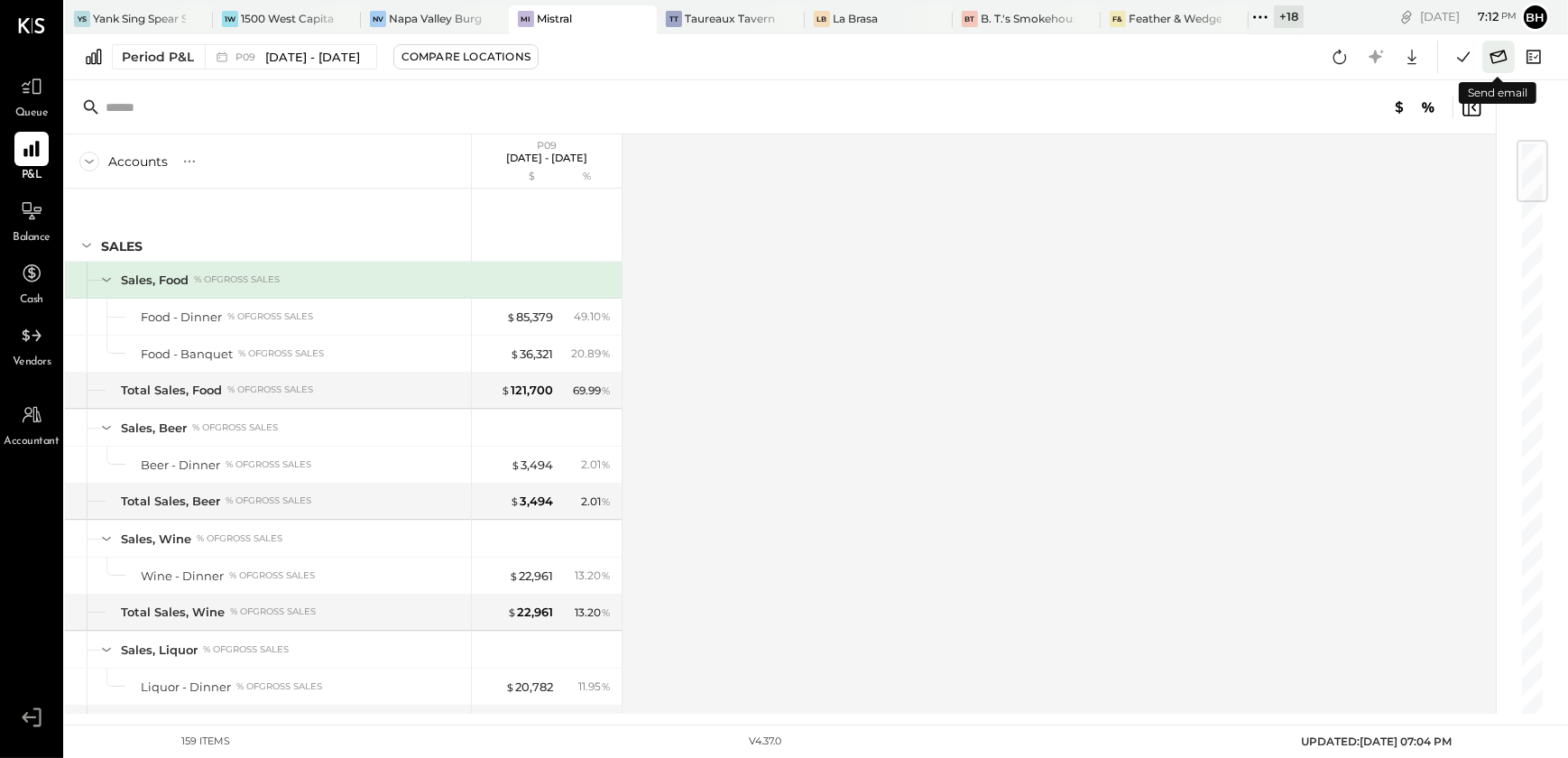
click at [1503, 63] on icon at bounding box center [1498, 57] width 24 height 24
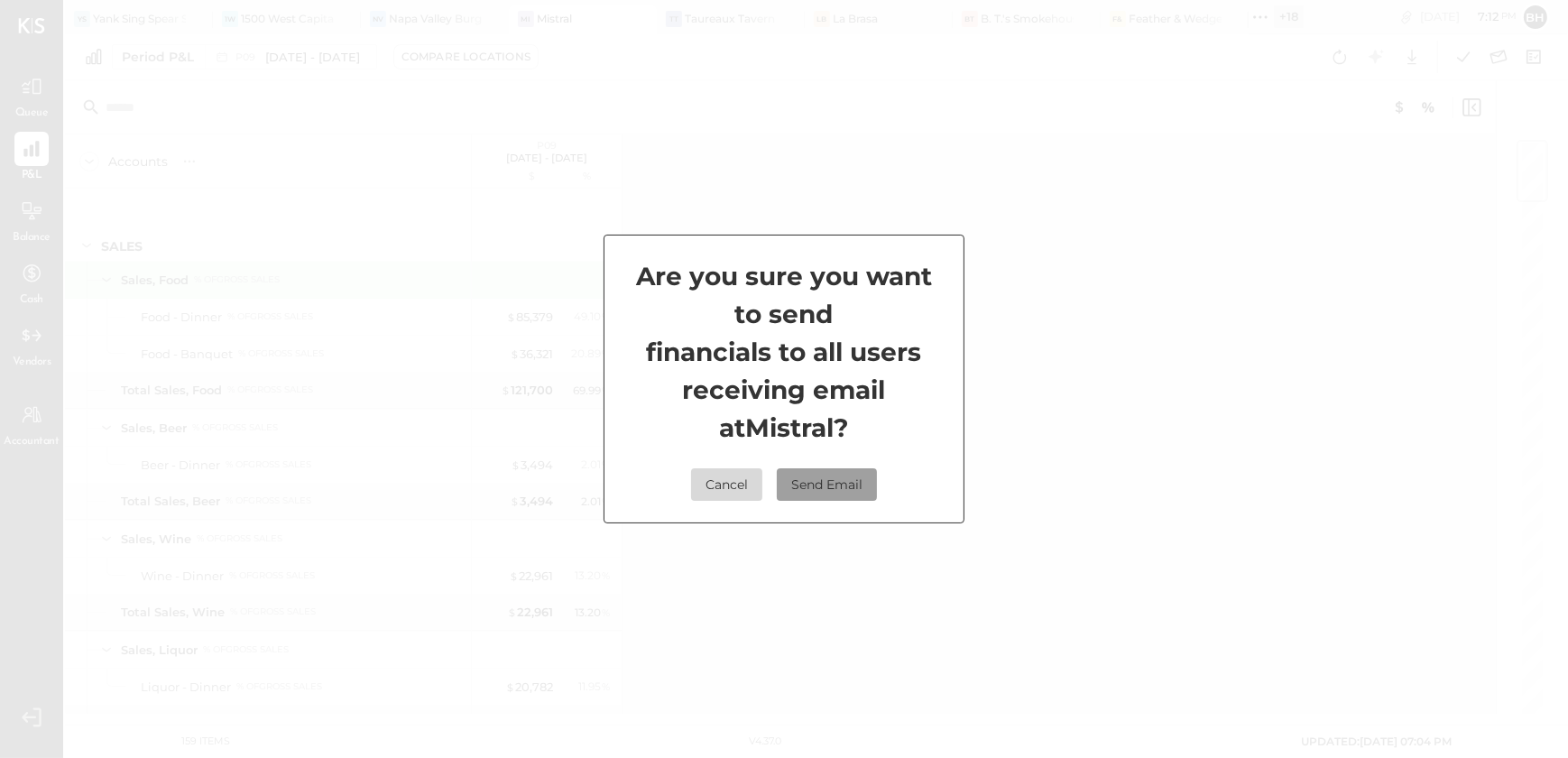
click at [844, 478] on button "Send Email" at bounding box center [827, 485] width 100 height 32
